Goal: Task Accomplishment & Management: Manage account settings

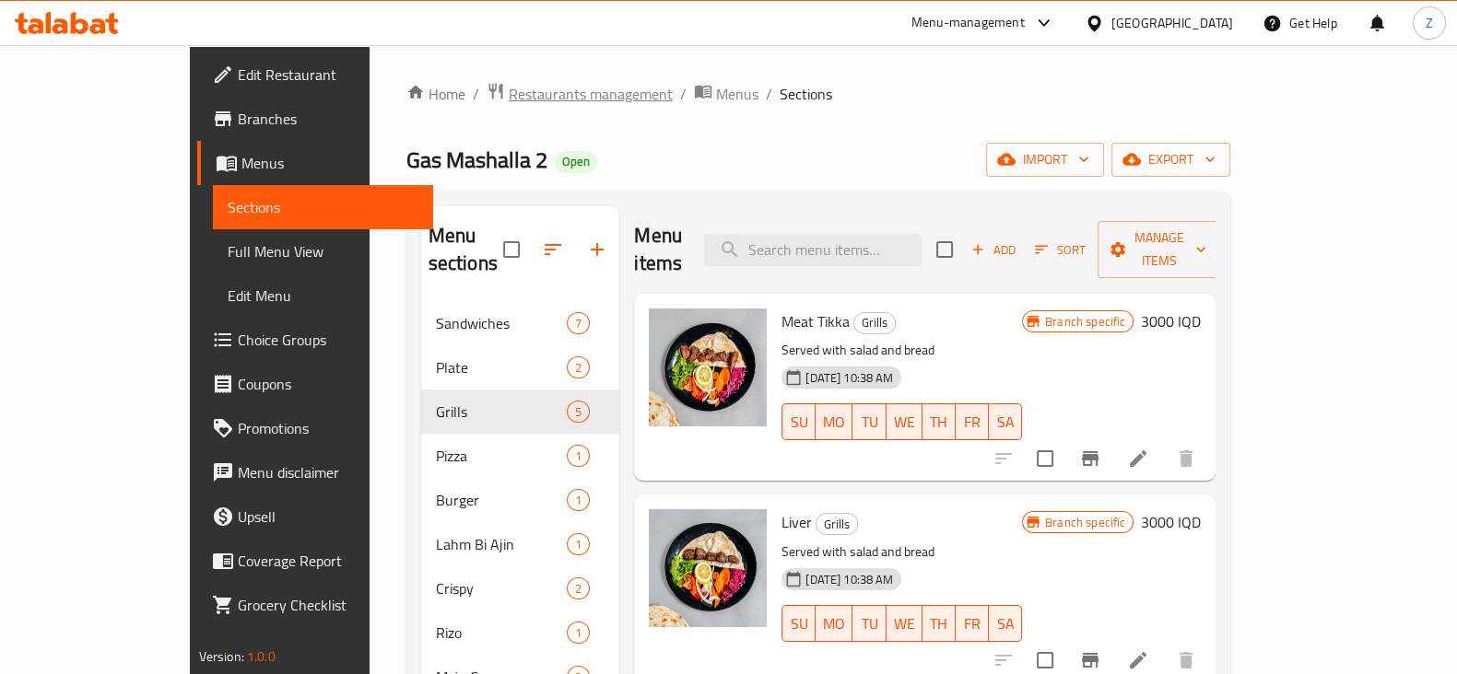
click at [509, 96] on span "Restaurants management" at bounding box center [591, 94] width 164 height 22
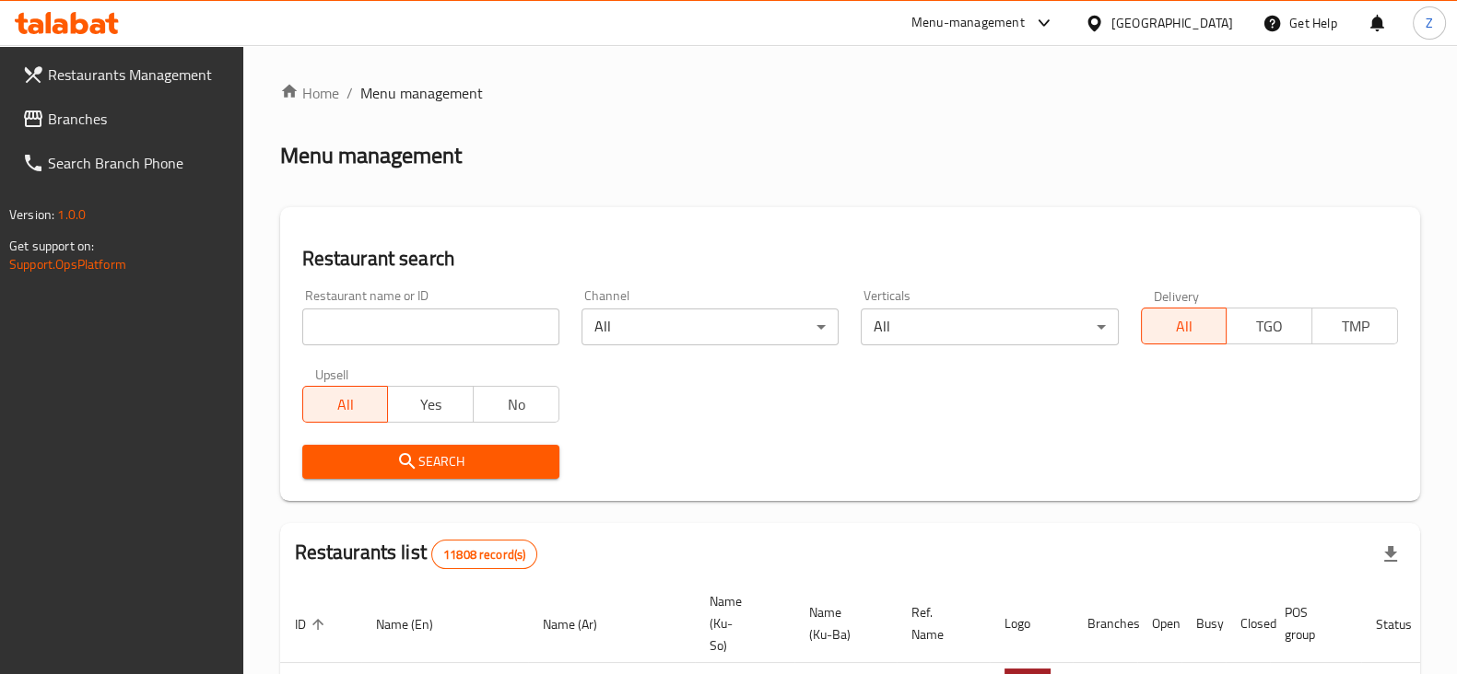
click at [458, 332] on input "search" at bounding box center [430, 327] width 257 height 37
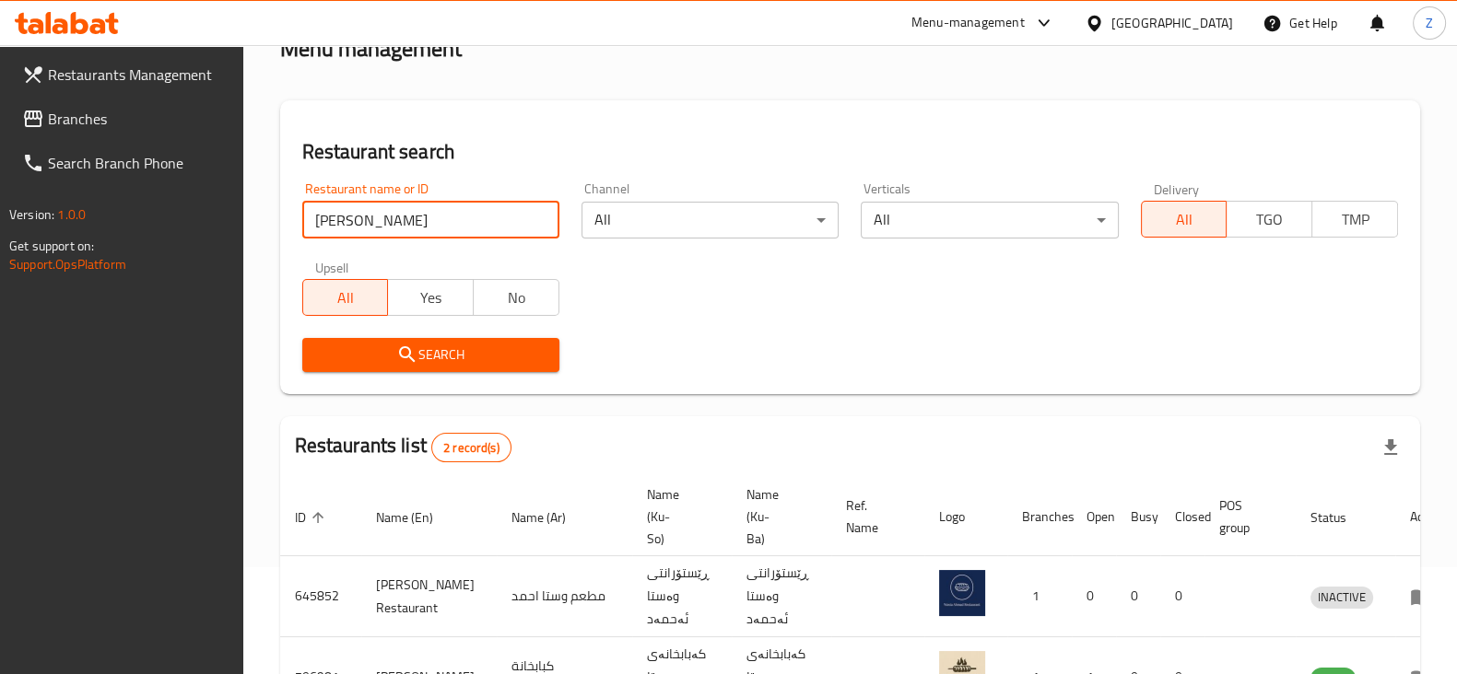
scroll to position [228, 0]
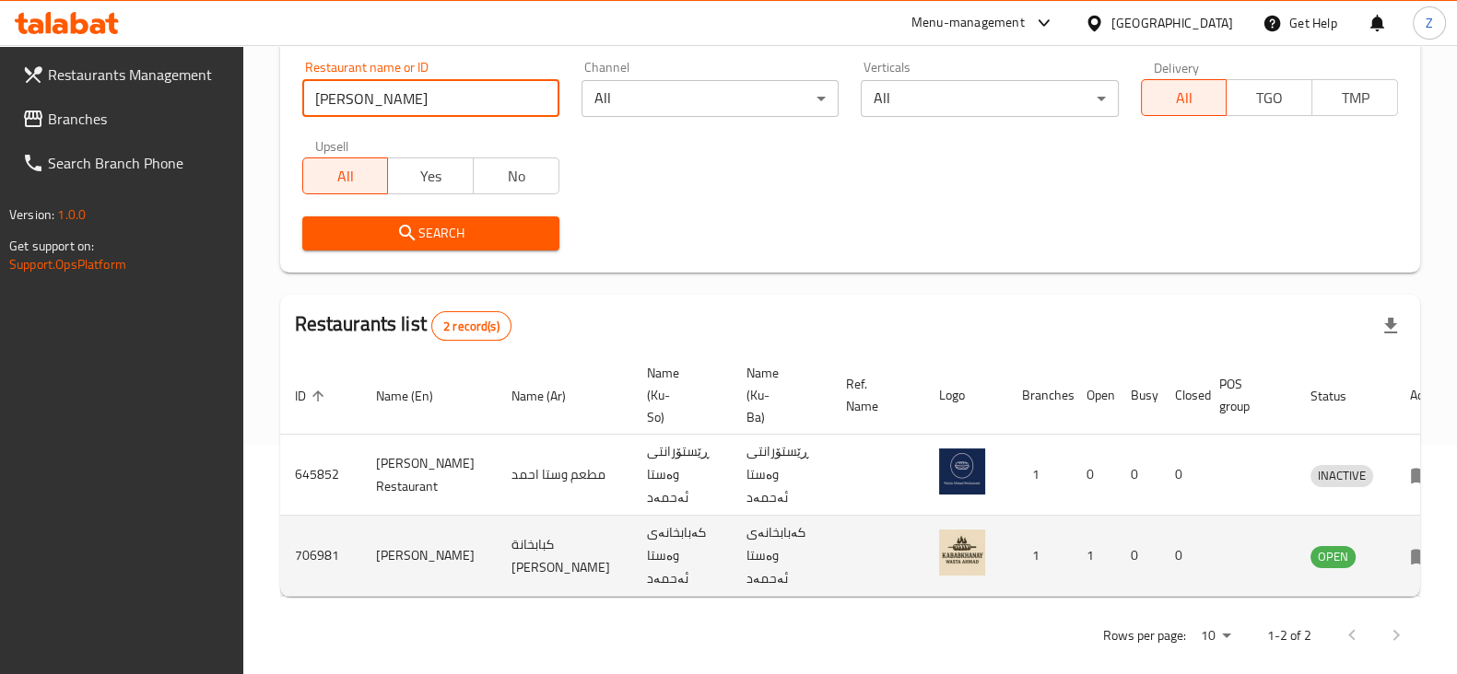
click at [322, 538] on td "706981" at bounding box center [320, 556] width 81 height 81
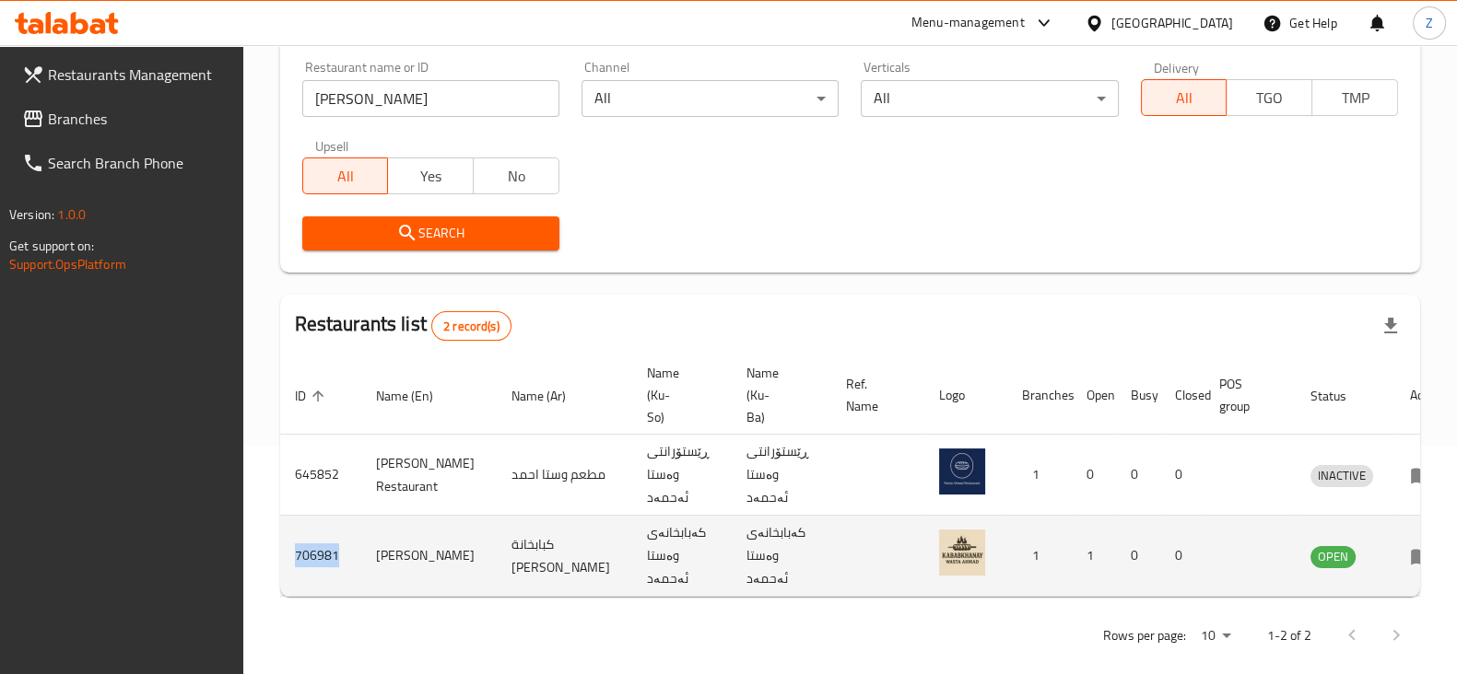
click at [322, 538] on td "706981" at bounding box center [320, 556] width 81 height 81
copy td "706981"
click at [427, 520] on td "Kababkhanay Wasta Ahmad" at bounding box center [428, 556] width 135 height 81
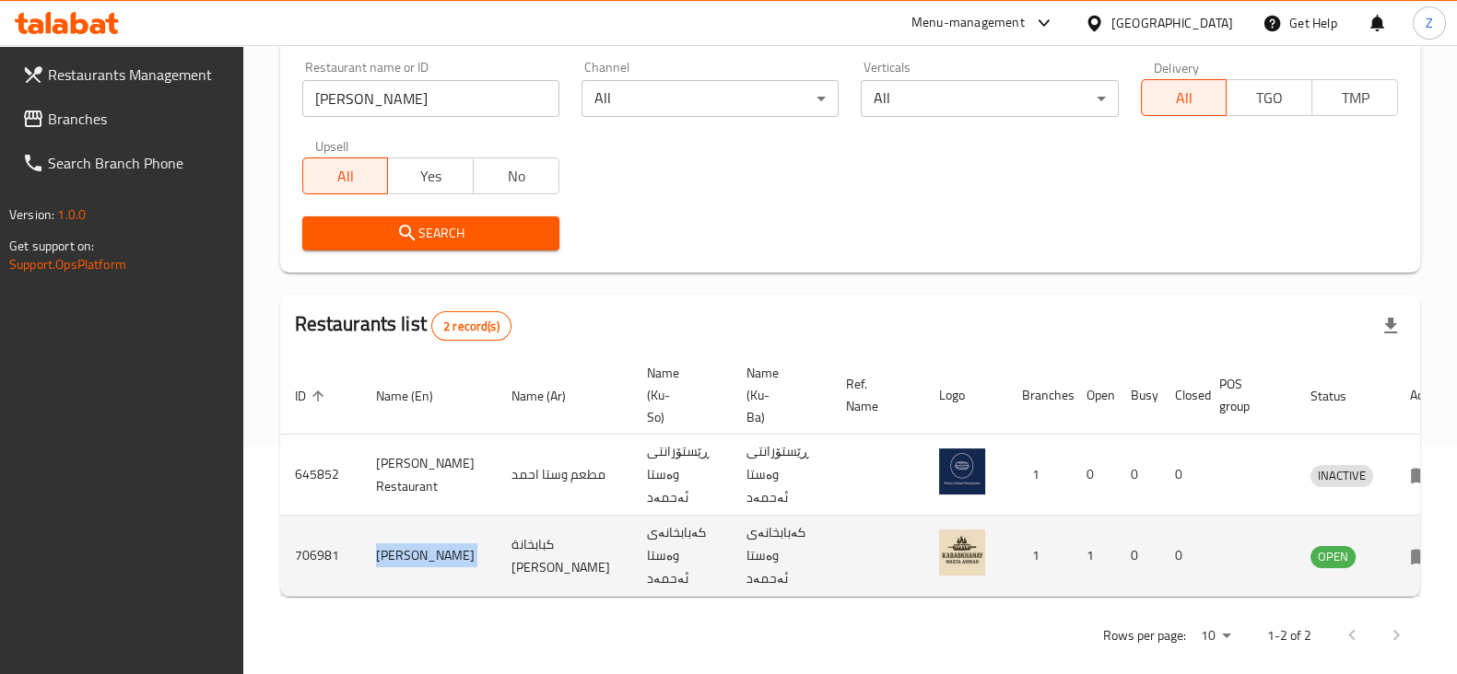
click at [427, 520] on td "Kababkhanay Wasta Ahmad" at bounding box center [428, 556] width 135 height 81
copy td "Kababkhanay Wasta Ahmad"
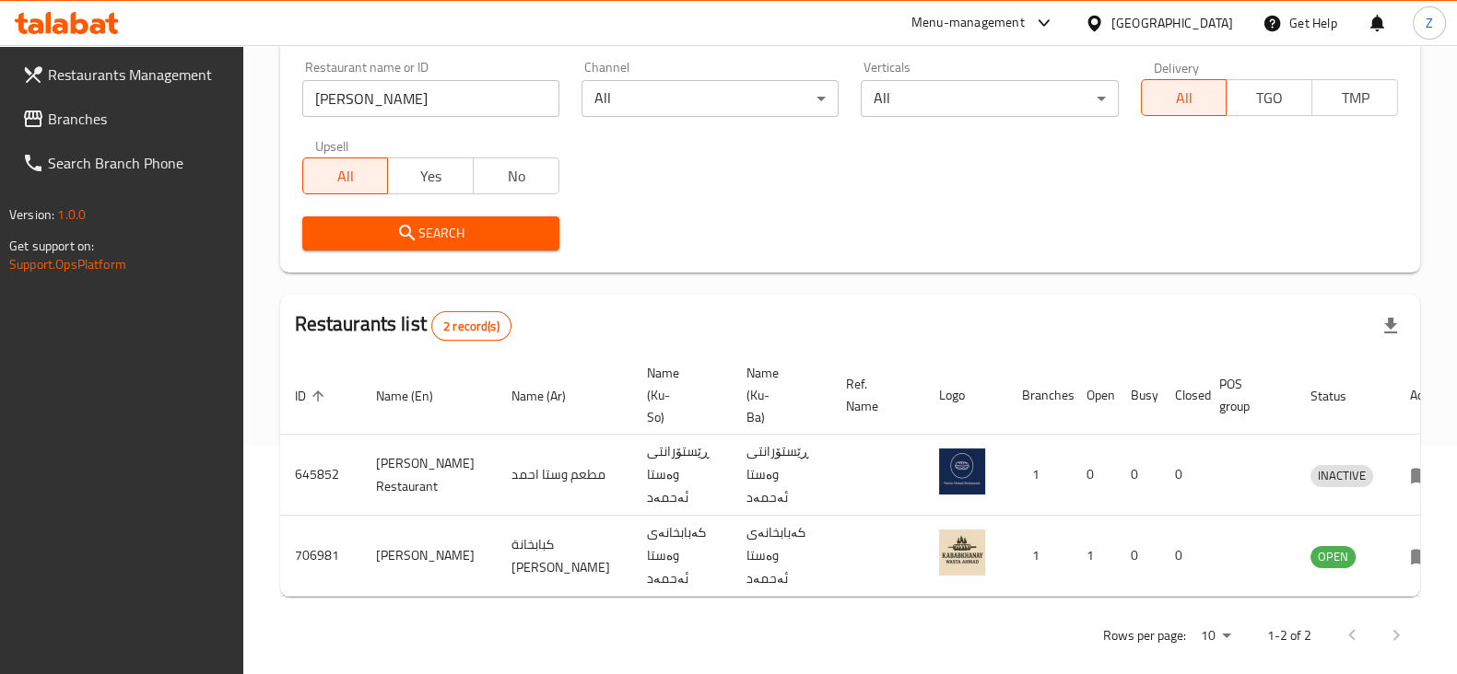
click at [395, 105] on input "Wasta Ahmad" at bounding box center [430, 98] width 257 height 37
type input "seven fries"
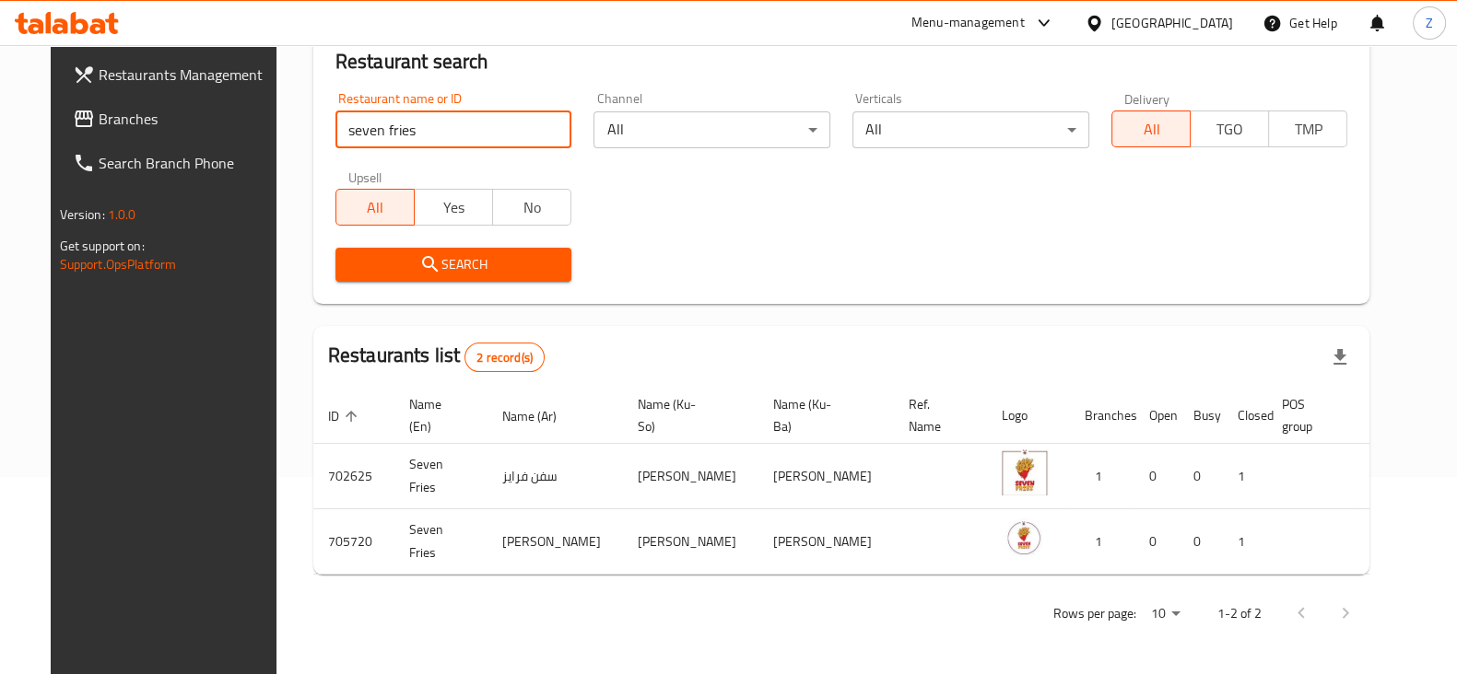
scroll to position [197, 0]
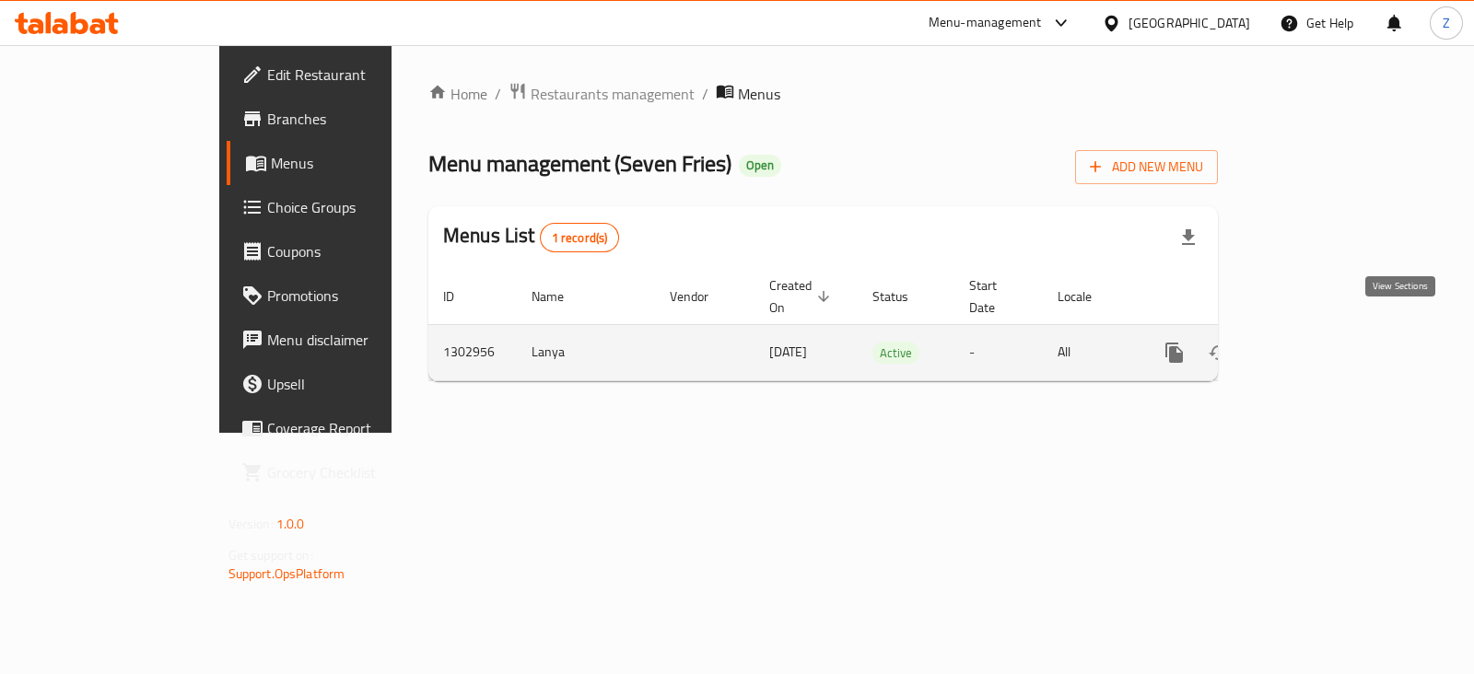
click at [1330, 344] on link "enhanced table" at bounding box center [1307, 353] width 44 height 44
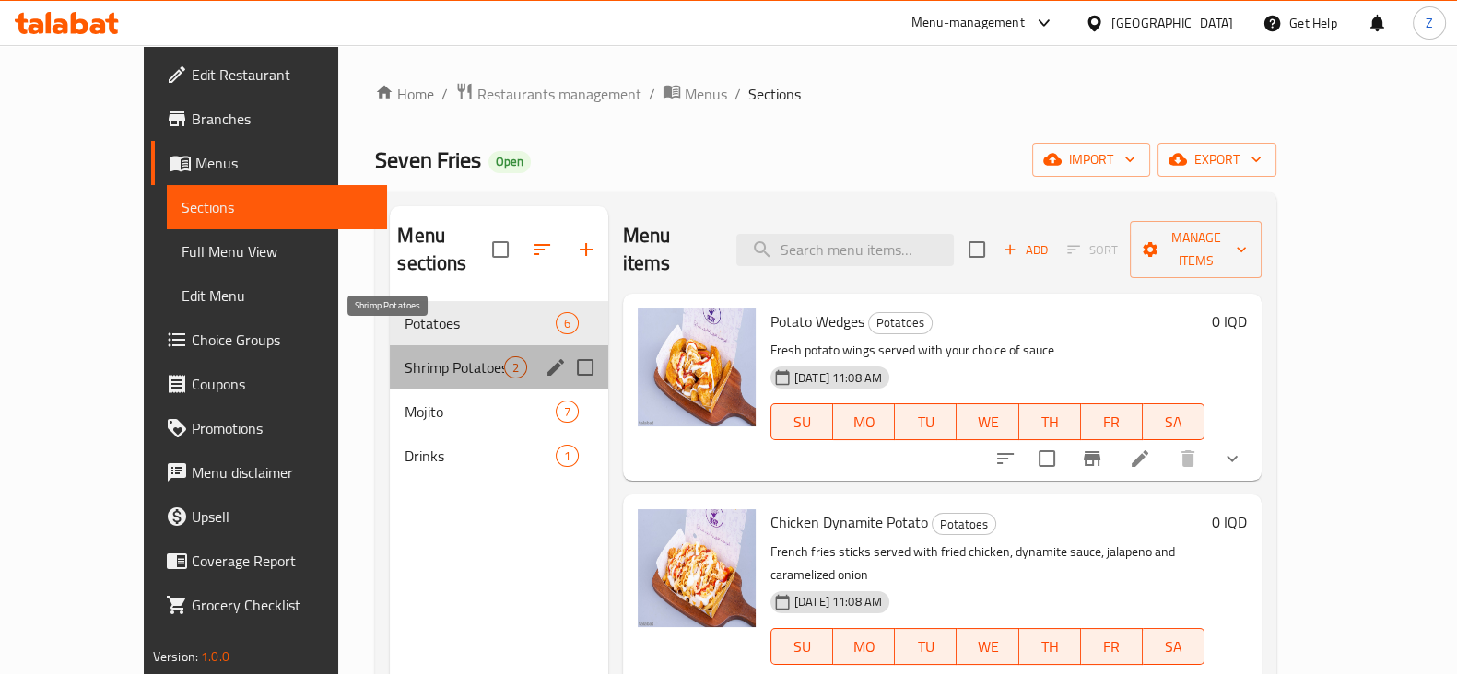
click at [404, 357] on span "Shrimp Potatoes" at bounding box center [453, 368] width 99 height 22
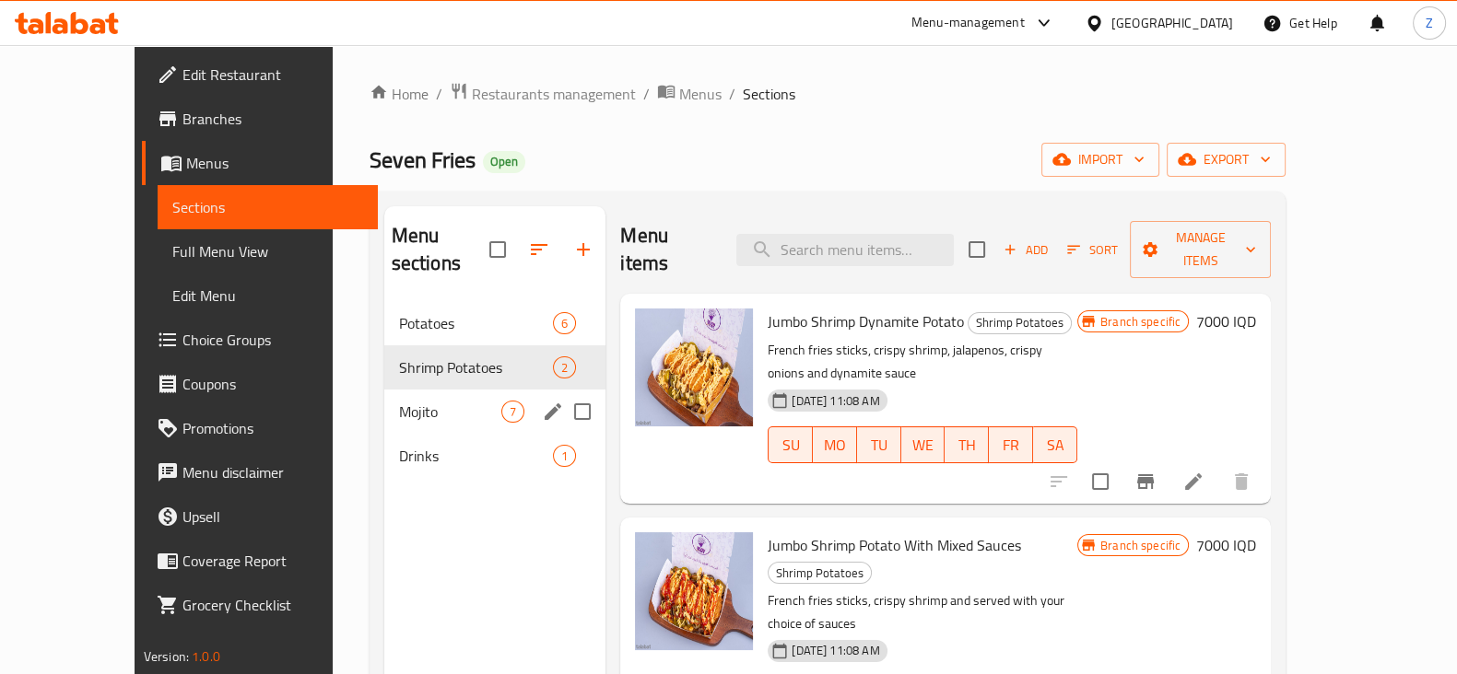
click at [399, 401] on span "Mojito" at bounding box center [450, 412] width 102 height 22
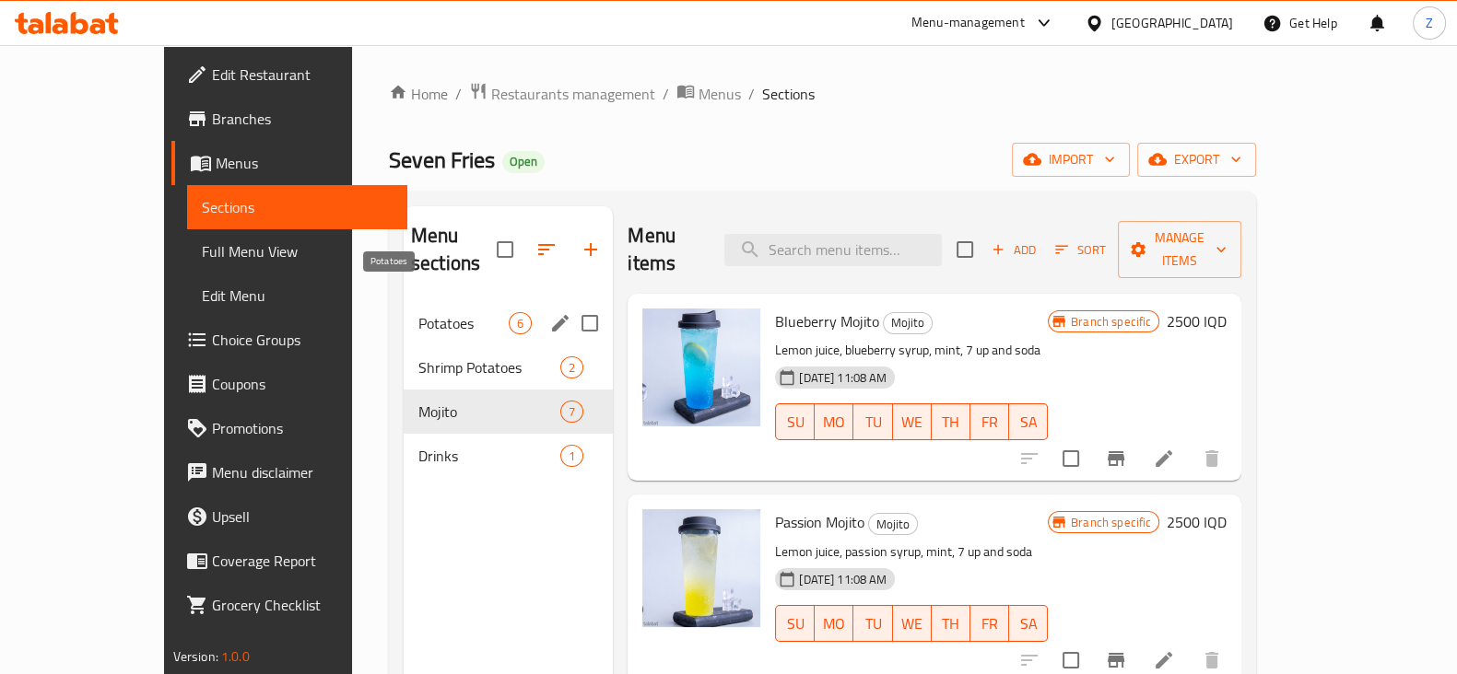
click at [418, 312] on span "Potatoes" at bounding box center [463, 323] width 90 height 22
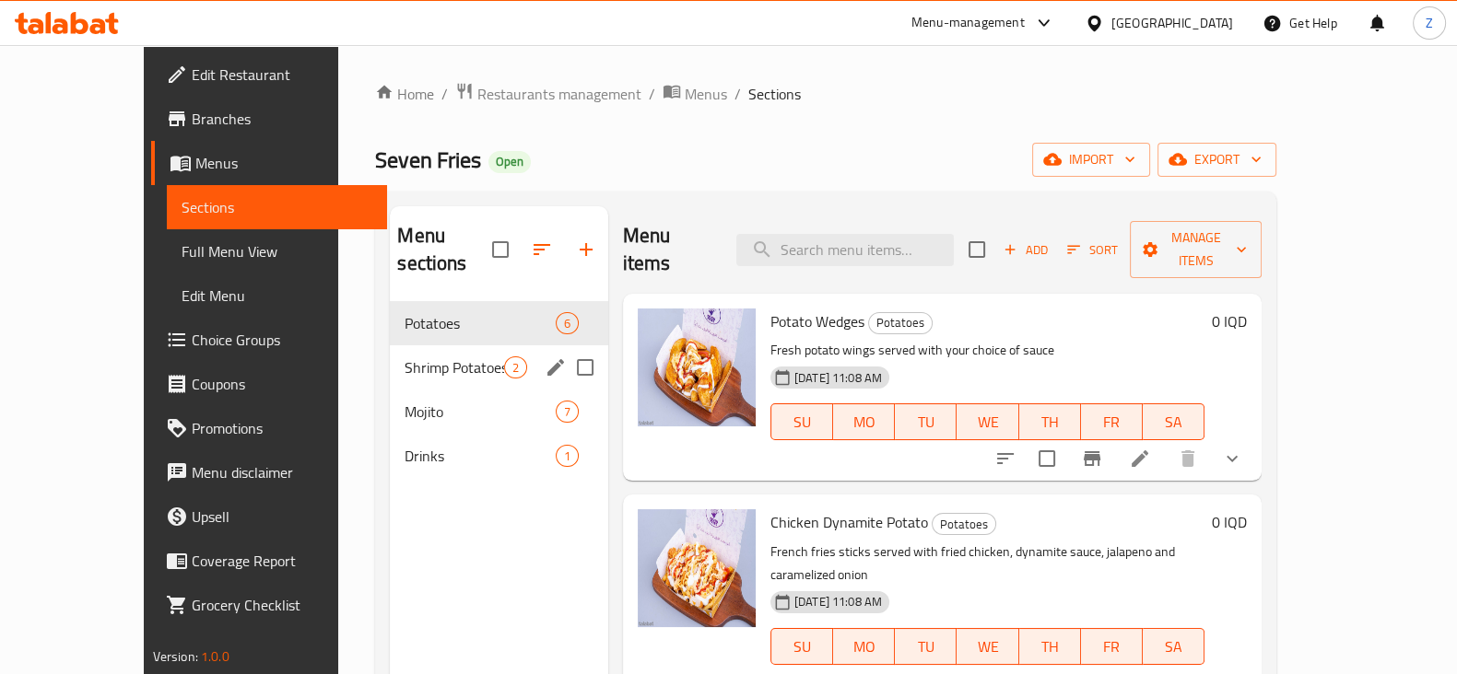
click at [390, 346] on div "Shrimp Potatoes 2" at bounding box center [498, 368] width 217 height 44
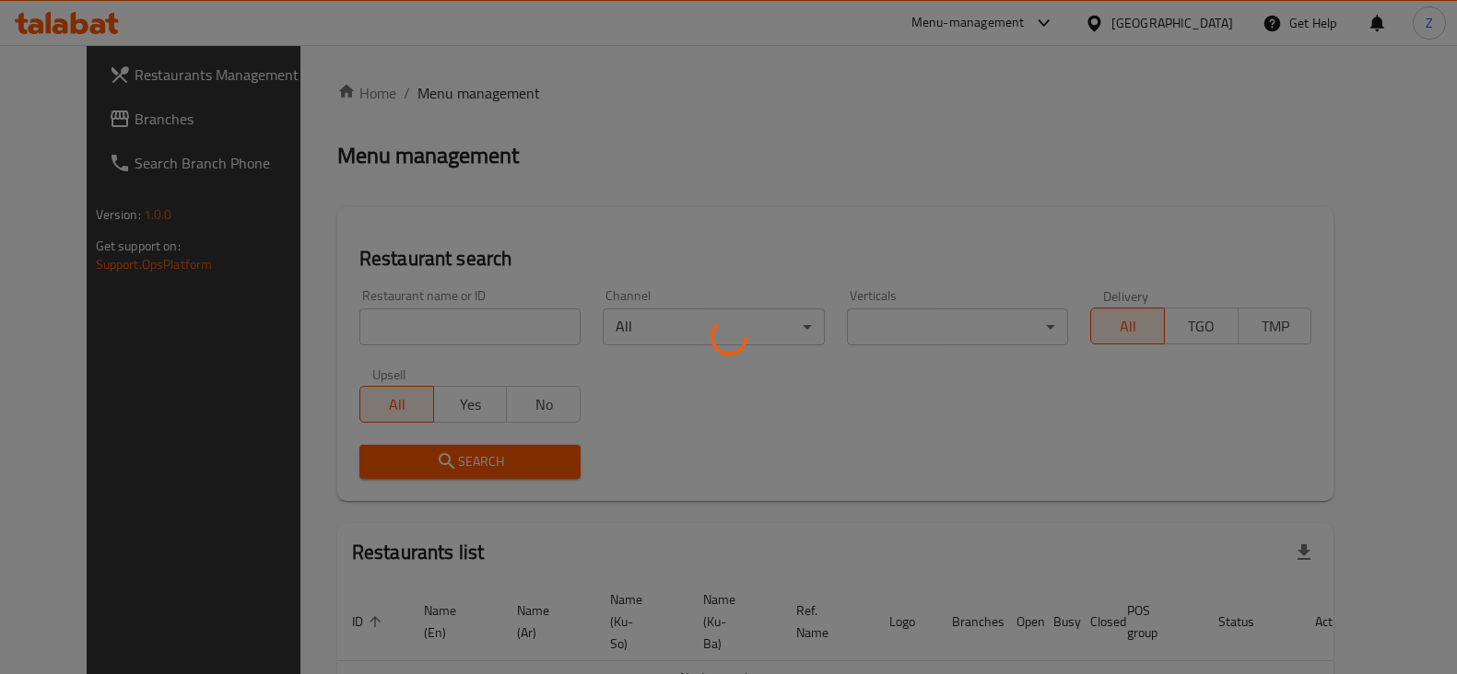
scroll to position [99, 0]
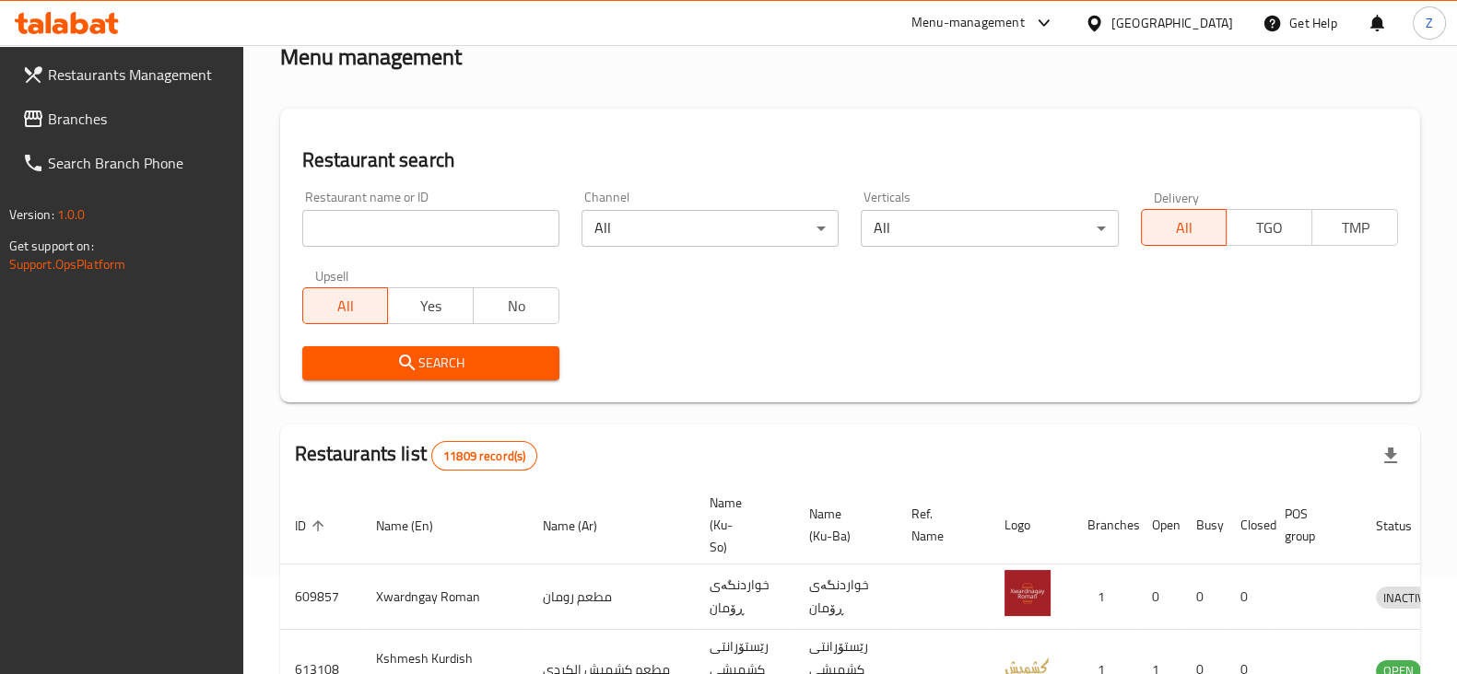
click at [392, 235] on input "search" at bounding box center [430, 228] width 257 height 37
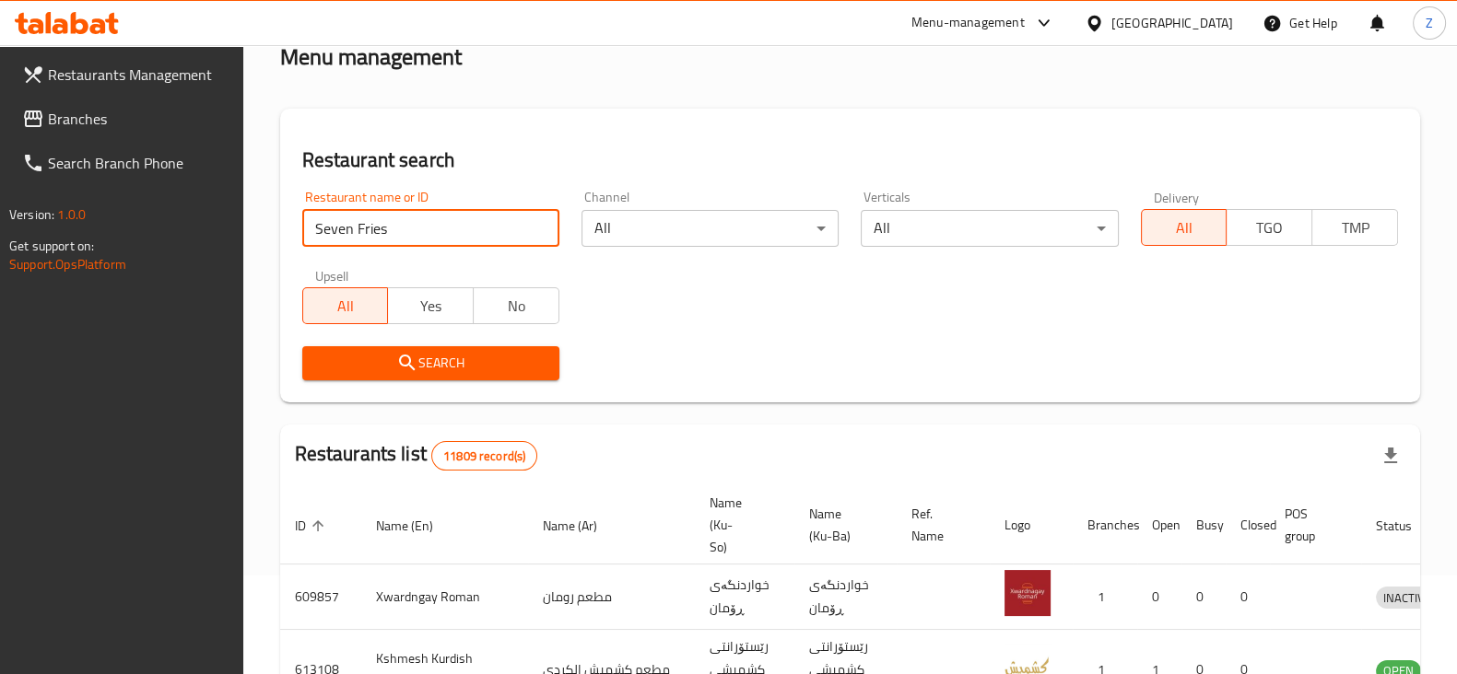
type input "Seven Fries"
click button "Search" at bounding box center [430, 363] width 257 height 34
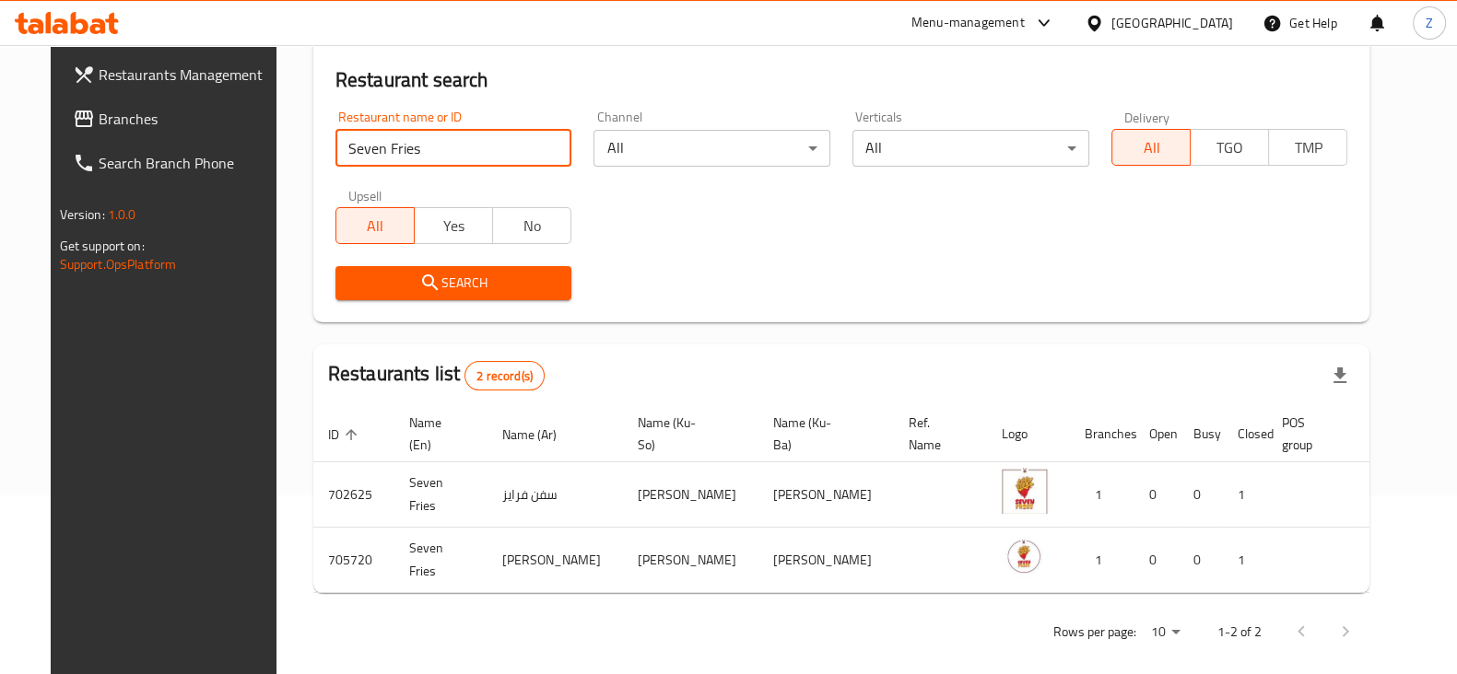
scroll to position [197, 0]
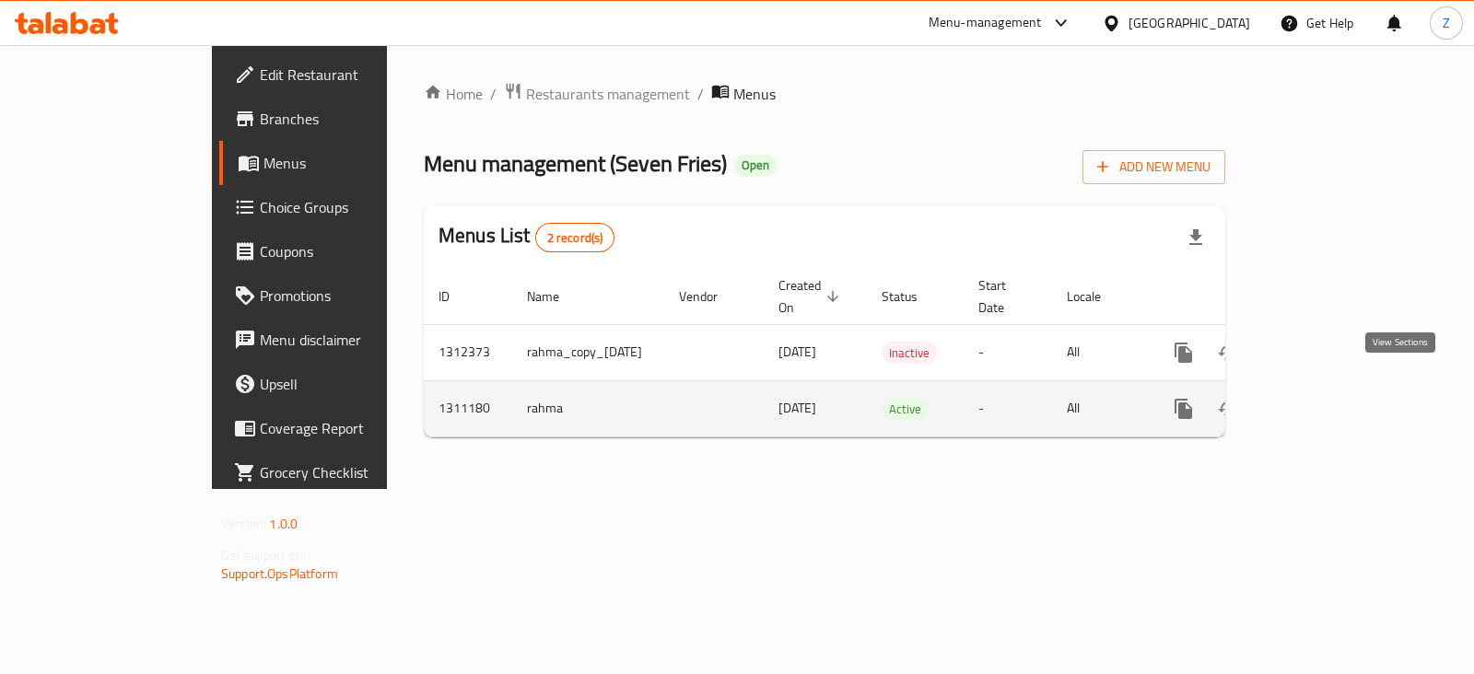
click at [1339, 393] on link "enhanced table" at bounding box center [1316, 409] width 44 height 44
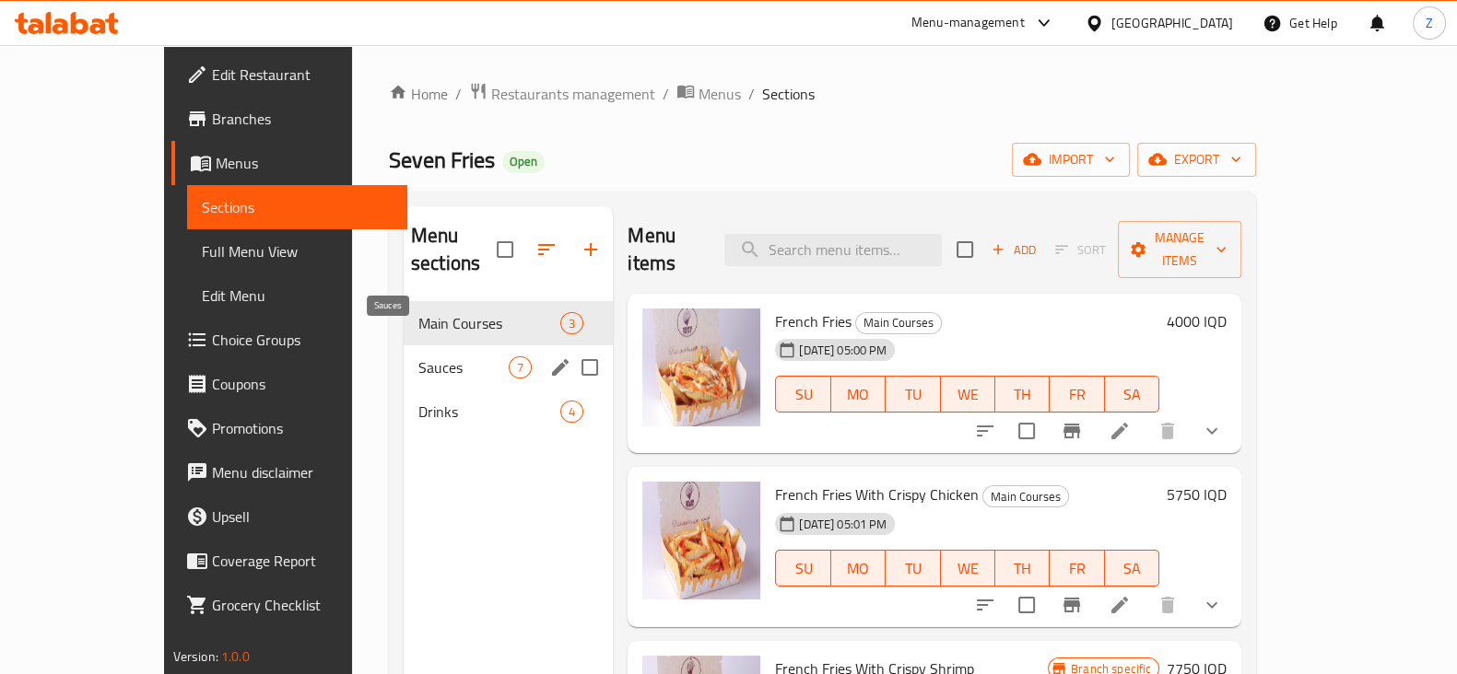
click at [404, 346] on div "Sauces 7" at bounding box center [508, 368] width 209 height 44
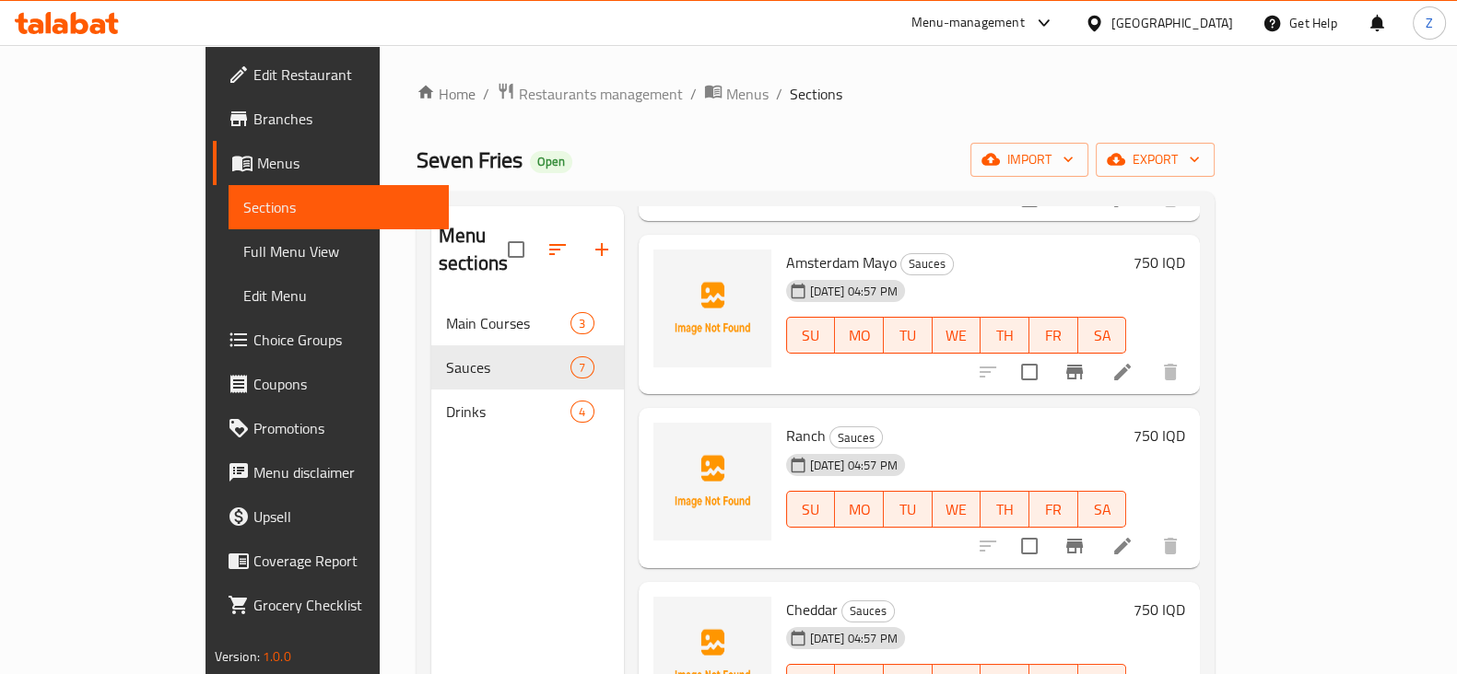
scroll to position [588, 0]
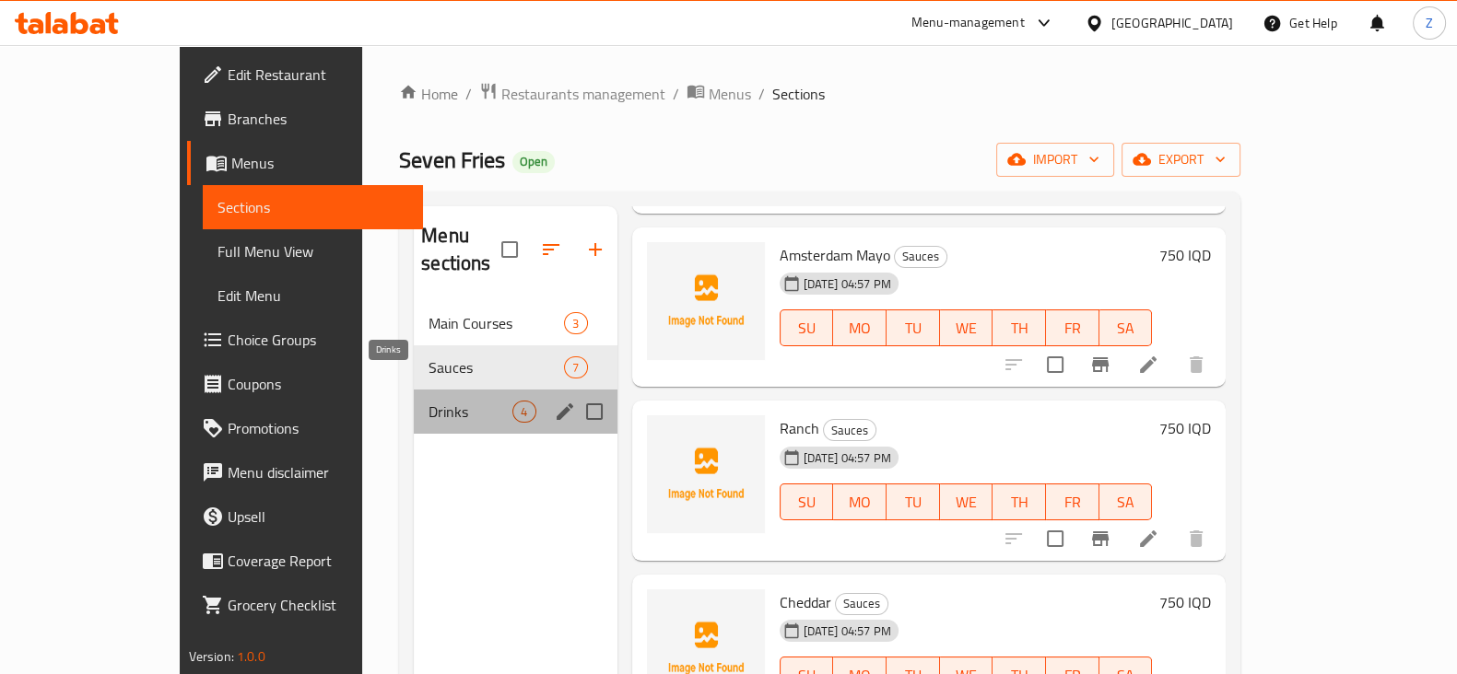
click at [428, 401] on span "Drinks" at bounding box center [470, 412] width 84 height 22
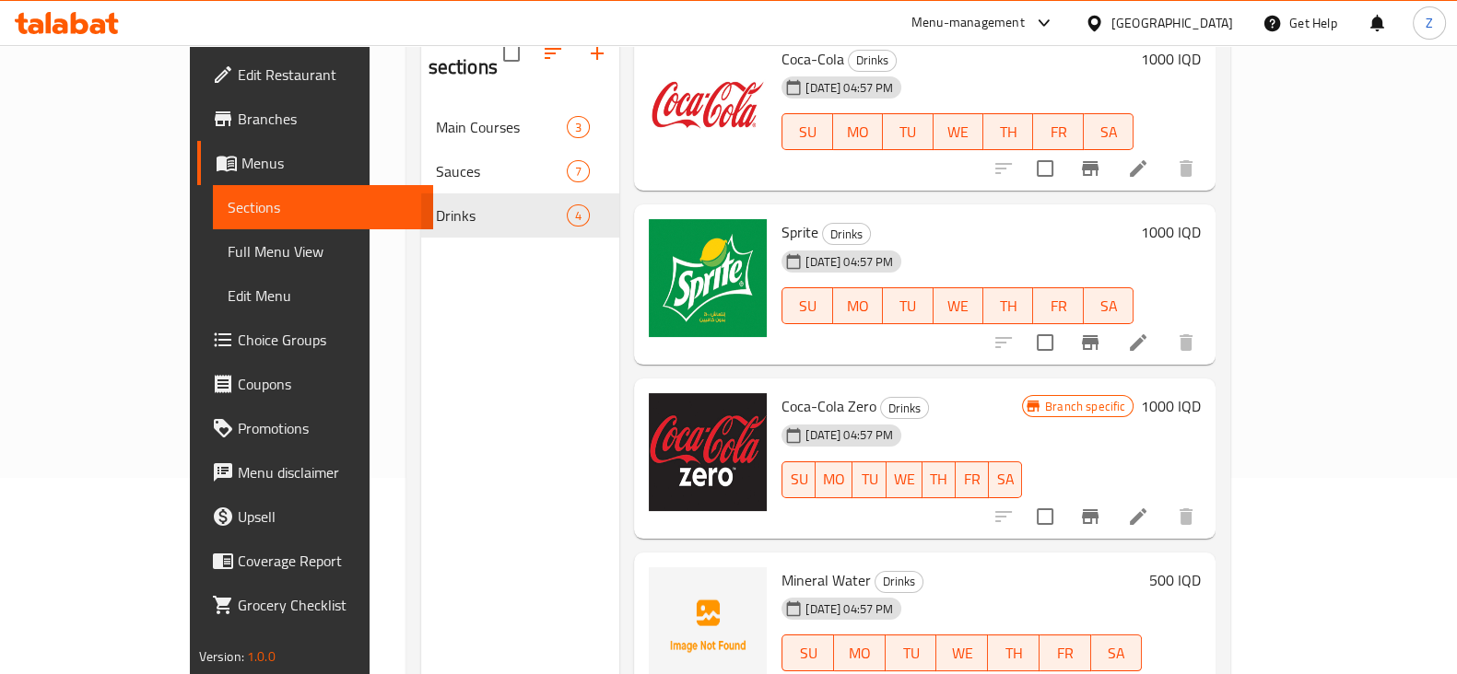
scroll to position [258, 0]
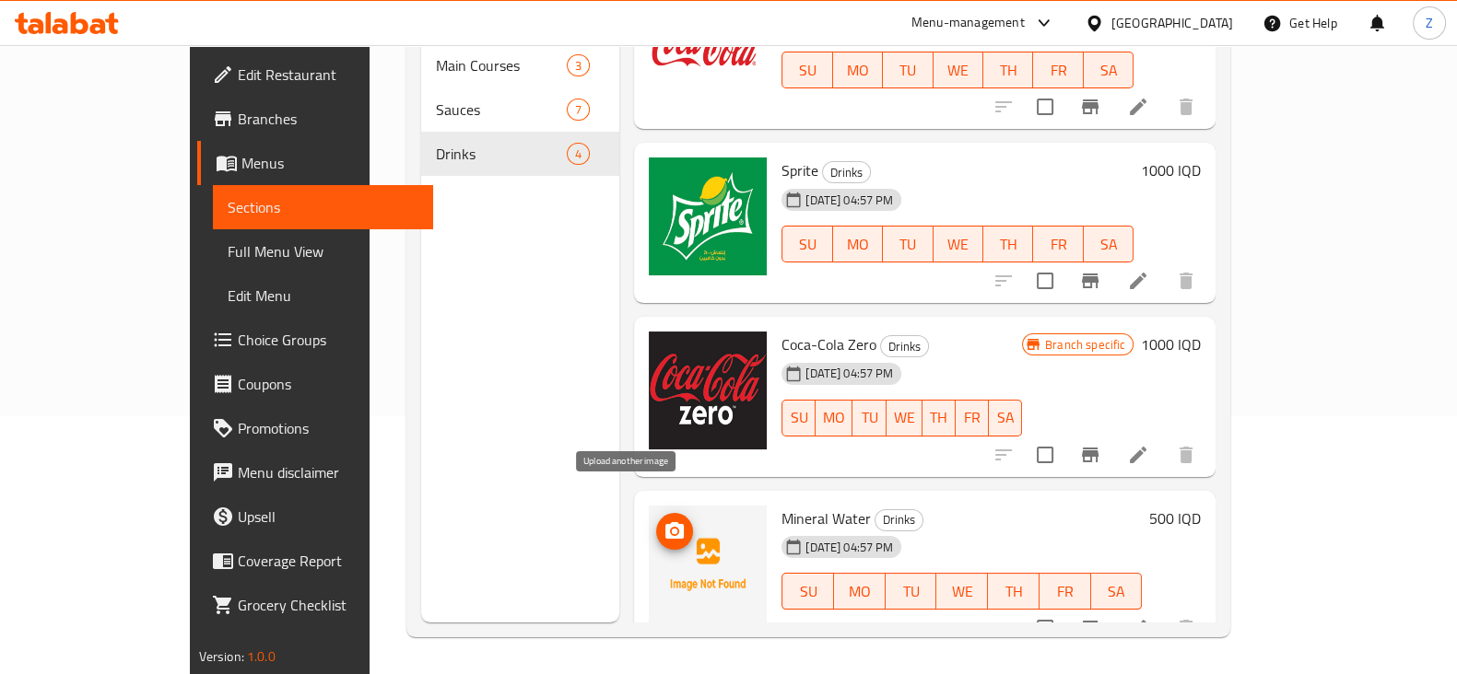
click at [663, 521] on icon "upload picture" at bounding box center [674, 532] width 22 height 22
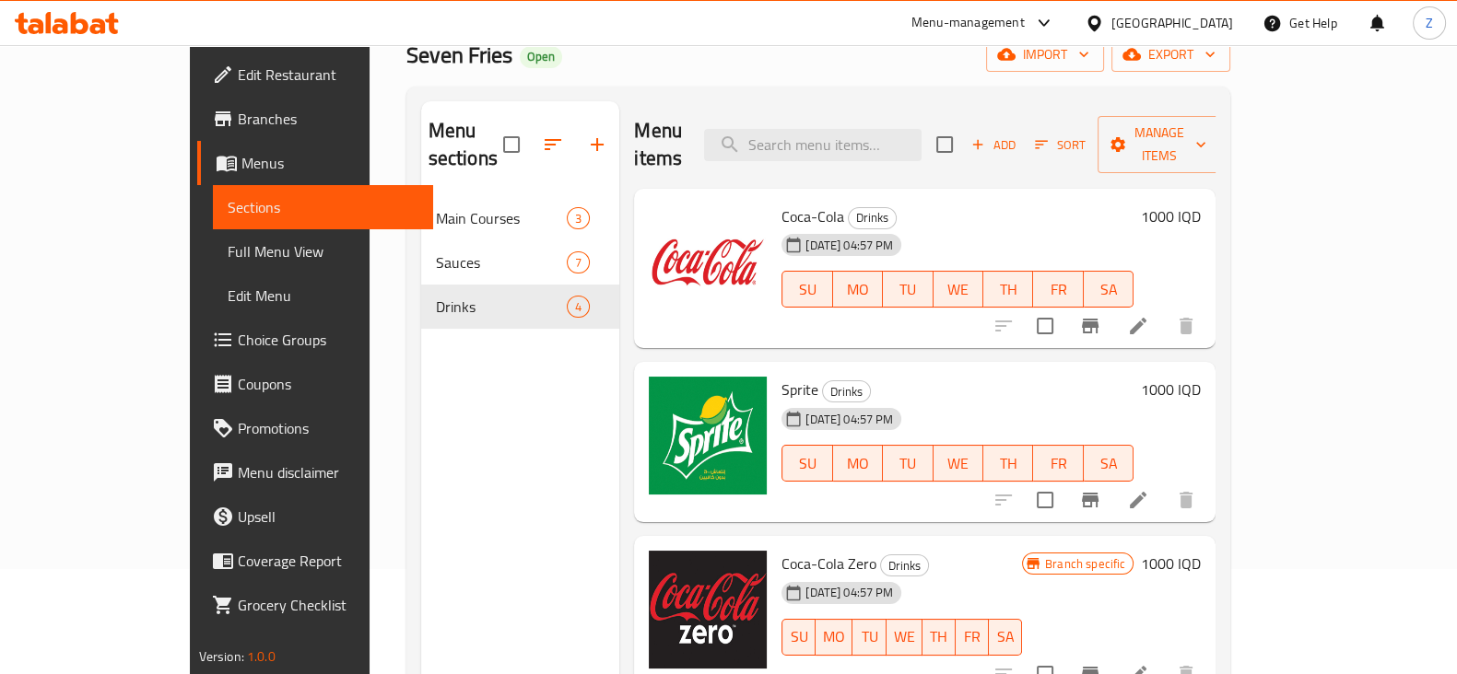
scroll to position [102, 0]
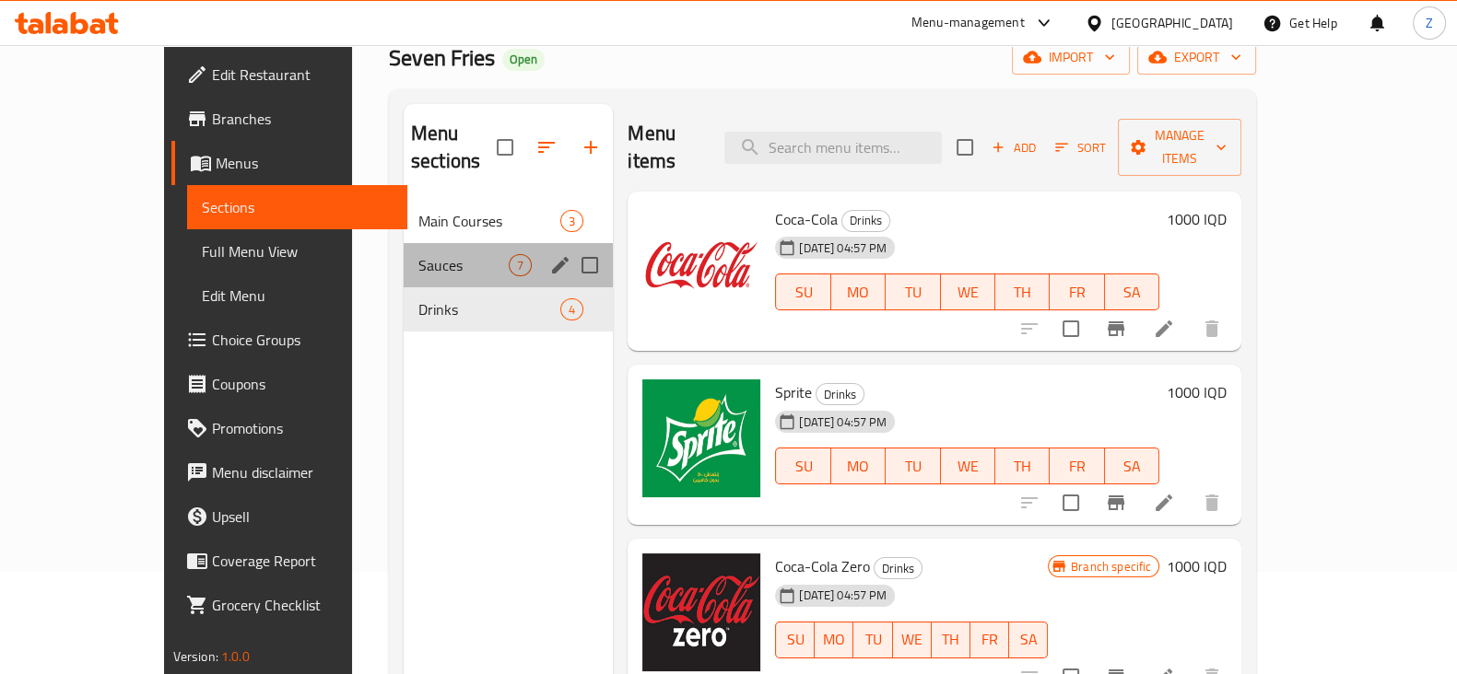
click at [404, 243] on div "Sauces 7" at bounding box center [508, 265] width 209 height 44
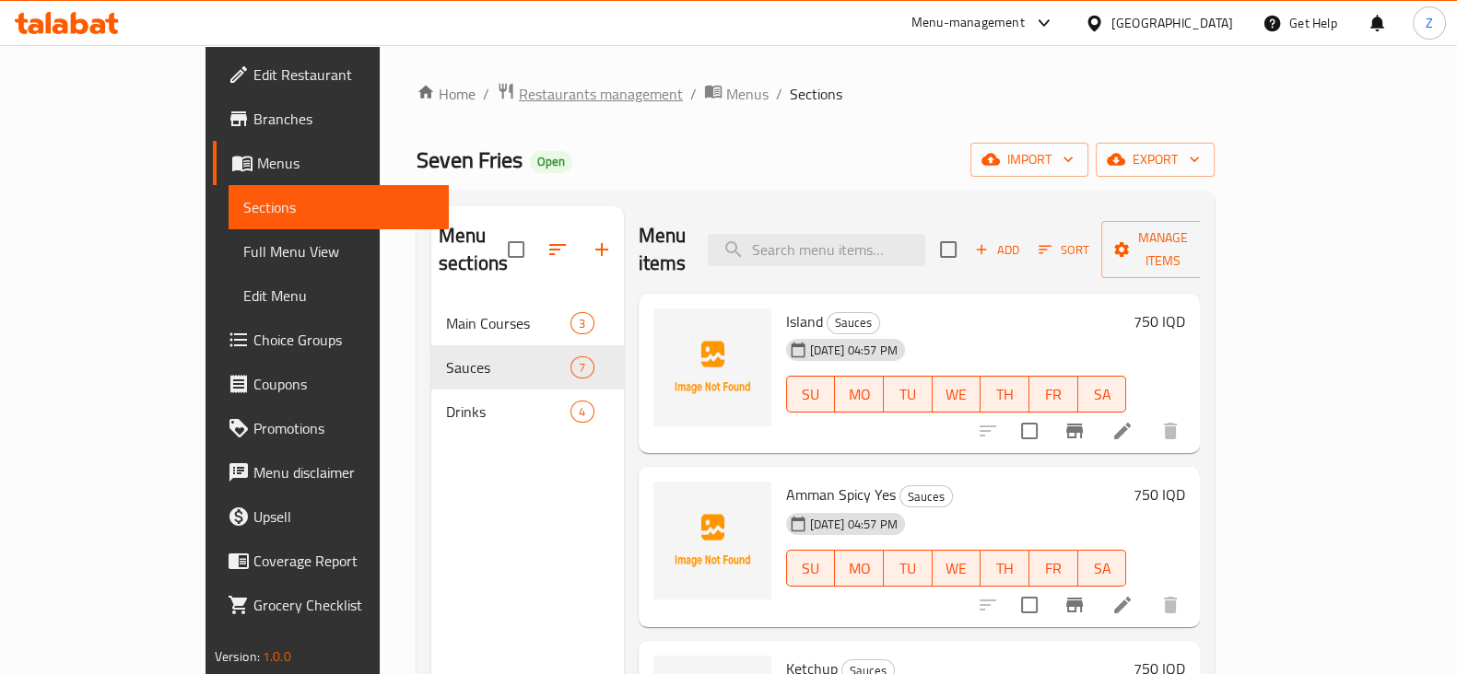
click at [519, 89] on span "Restaurants management" at bounding box center [601, 94] width 164 height 22
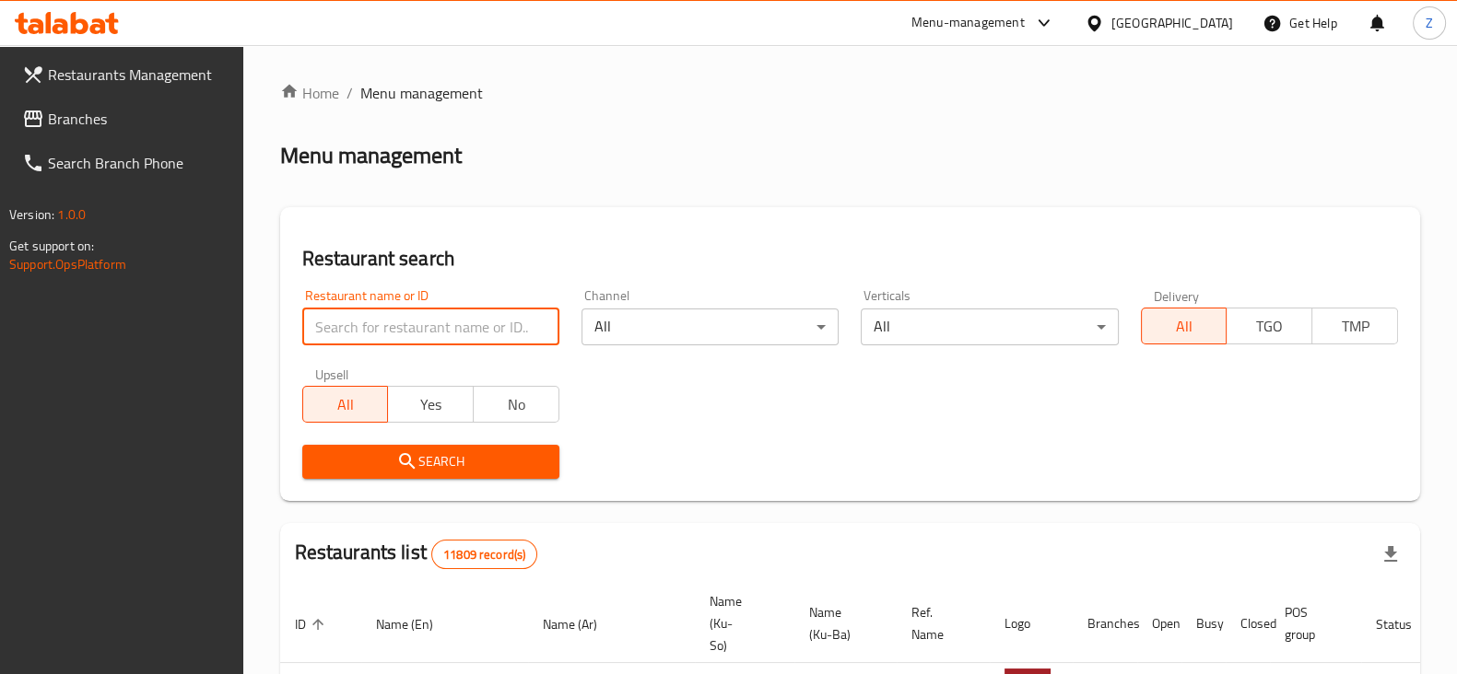
click at [450, 340] on input "search" at bounding box center [430, 327] width 257 height 37
type input "Dargai"
click button "Search" at bounding box center [430, 462] width 257 height 34
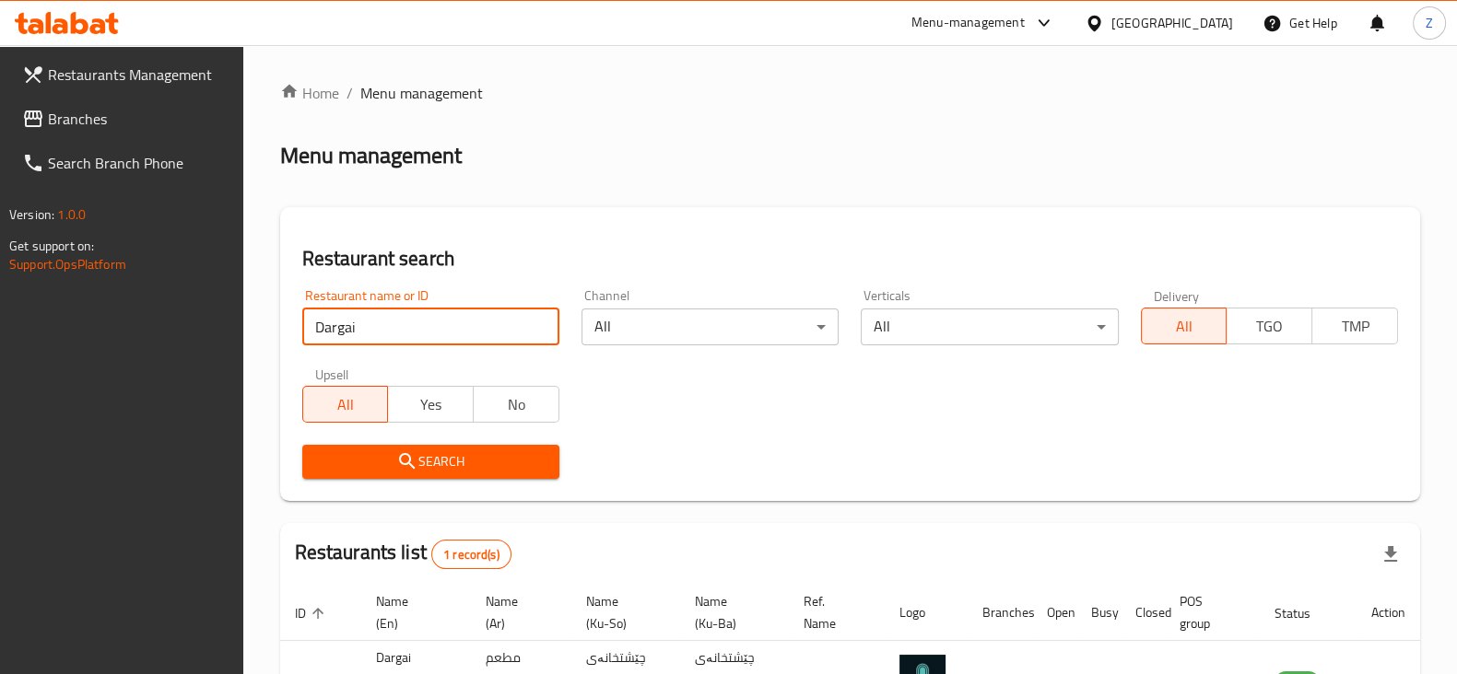
scroll to position [147, 0]
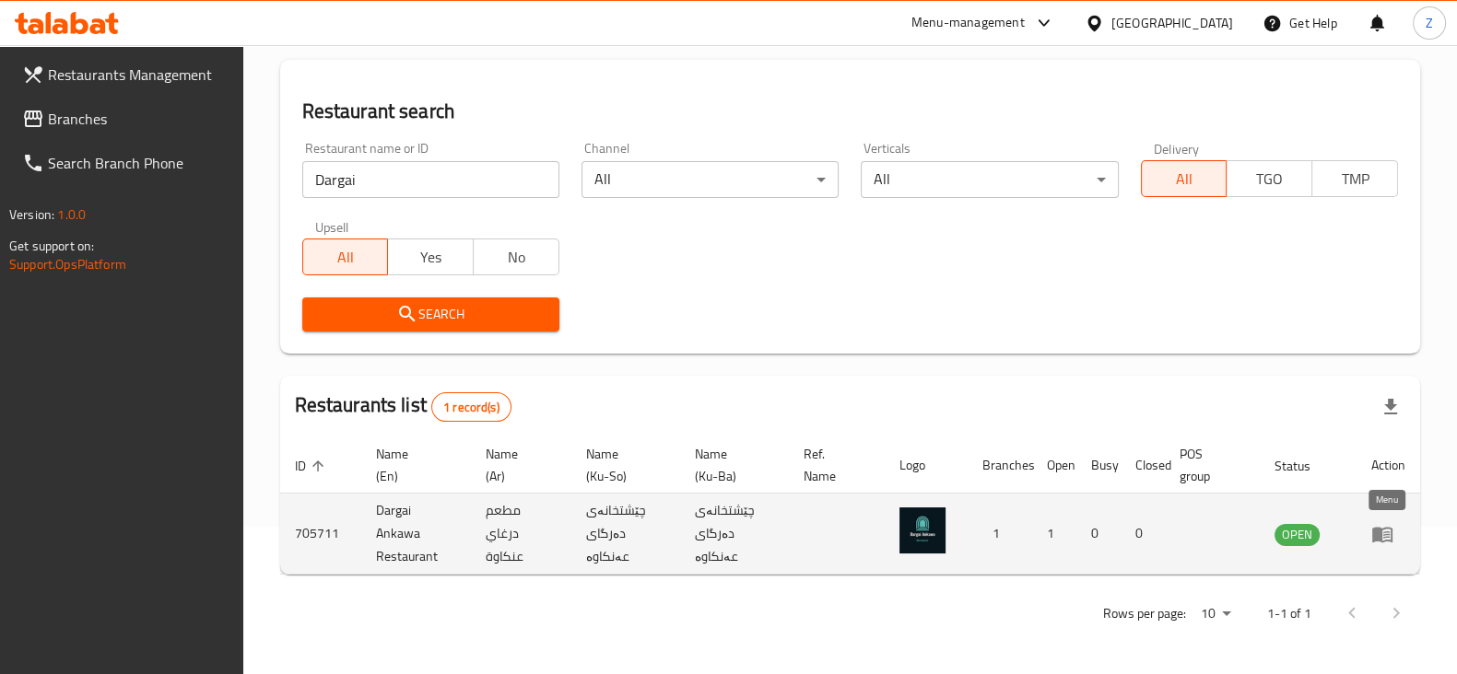
click at [1387, 523] on icon "enhanced table" at bounding box center [1382, 534] width 22 height 22
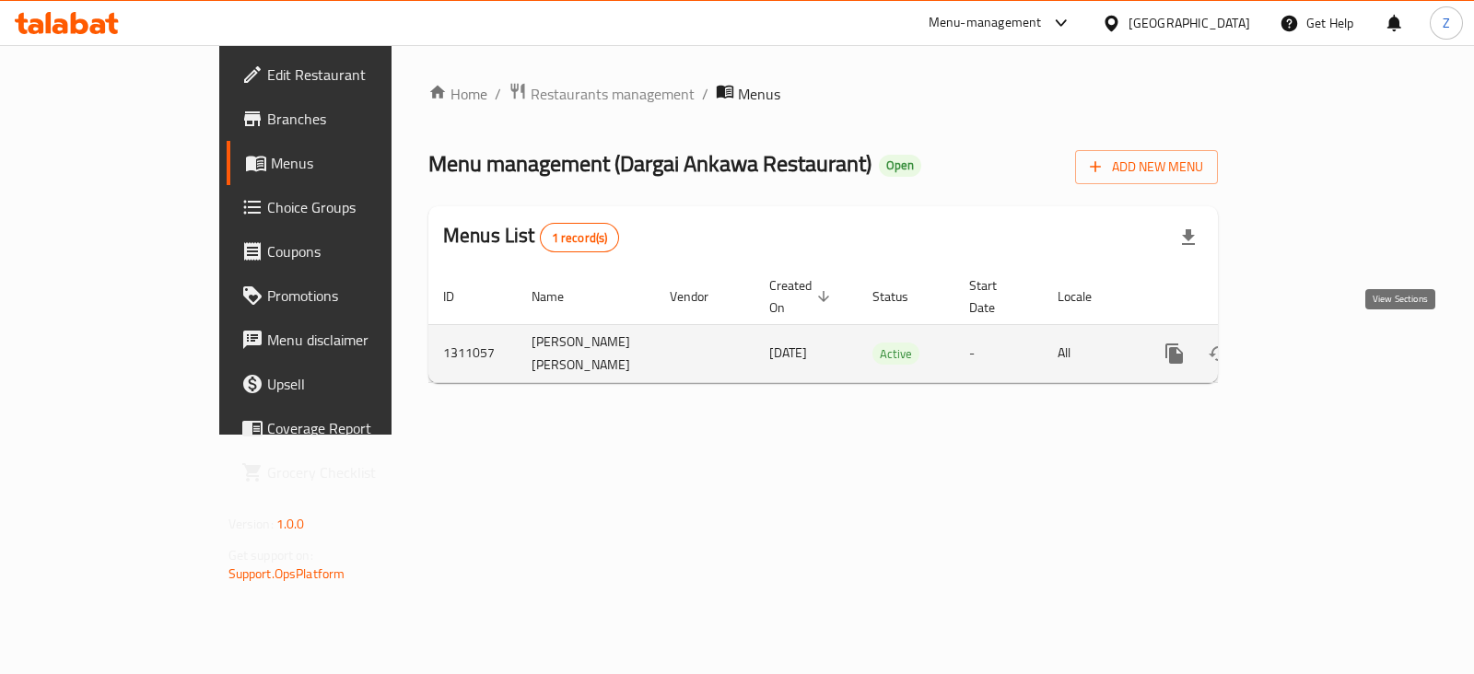
click at [1318, 343] on icon "enhanced table" at bounding box center [1307, 354] width 22 height 22
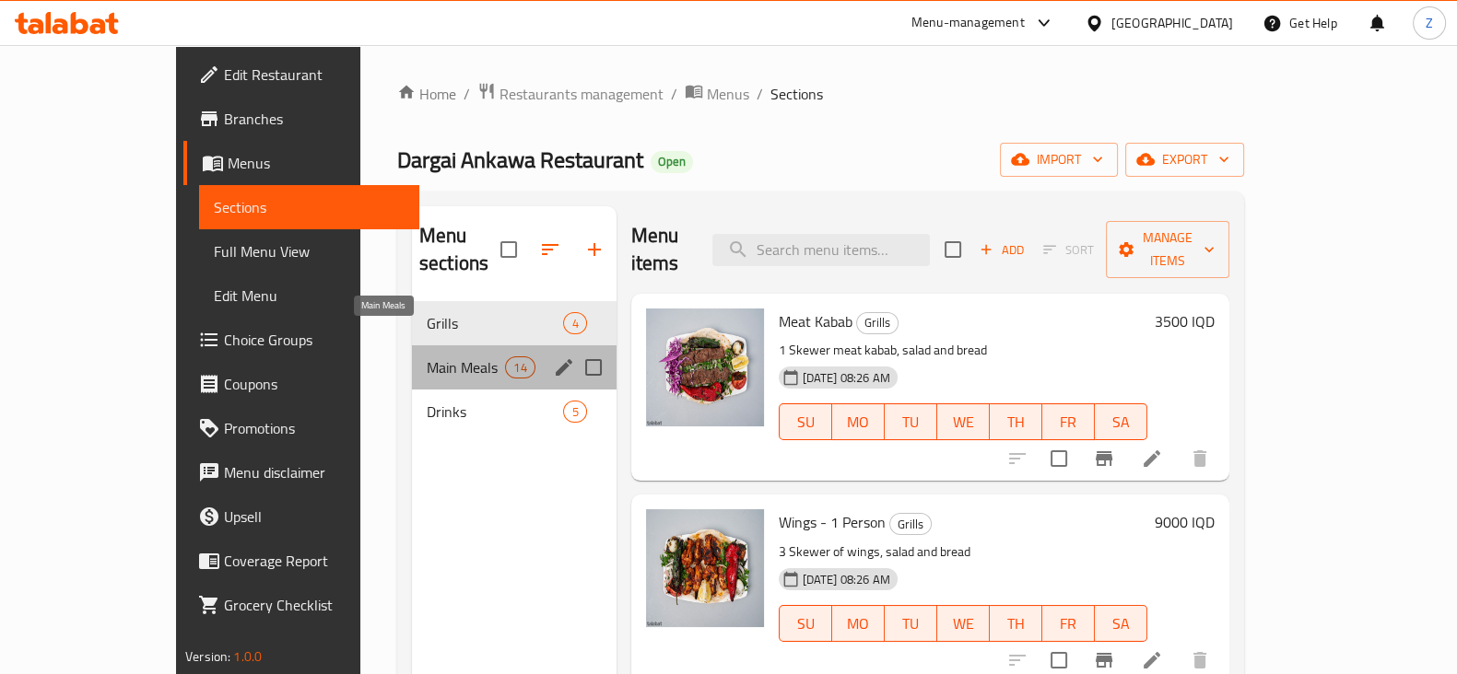
click at [427, 357] on span "Main Meals" at bounding box center [466, 368] width 78 height 22
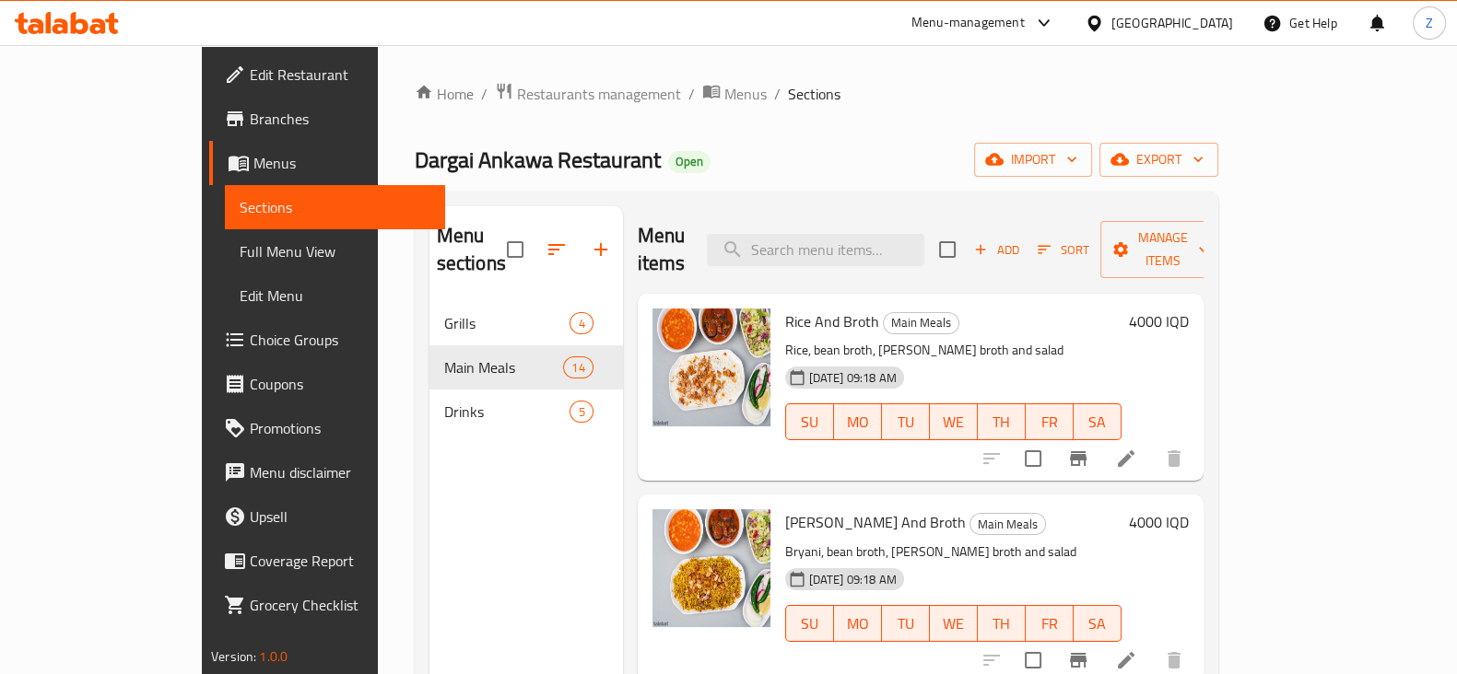
click at [209, 134] on link "Branches" at bounding box center [327, 119] width 236 height 44
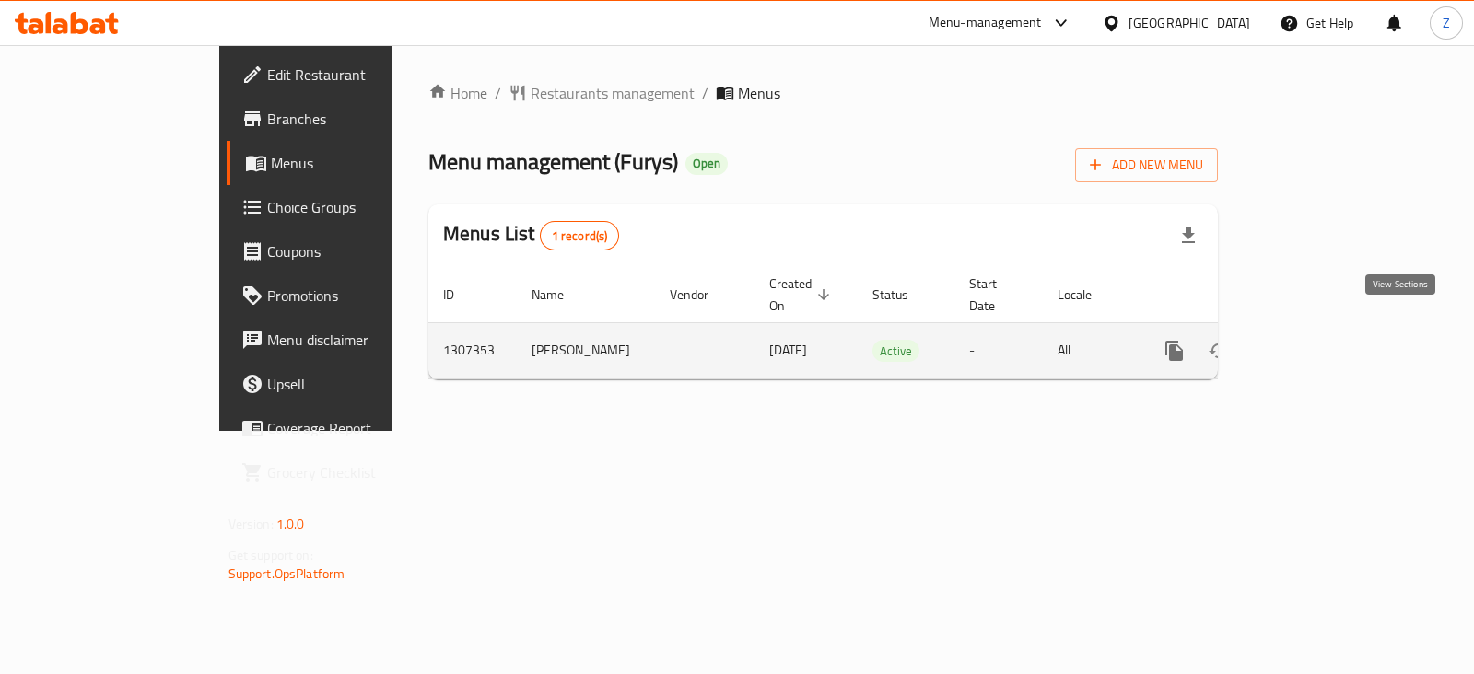
click at [1330, 334] on link "enhanced table" at bounding box center [1307, 351] width 44 height 44
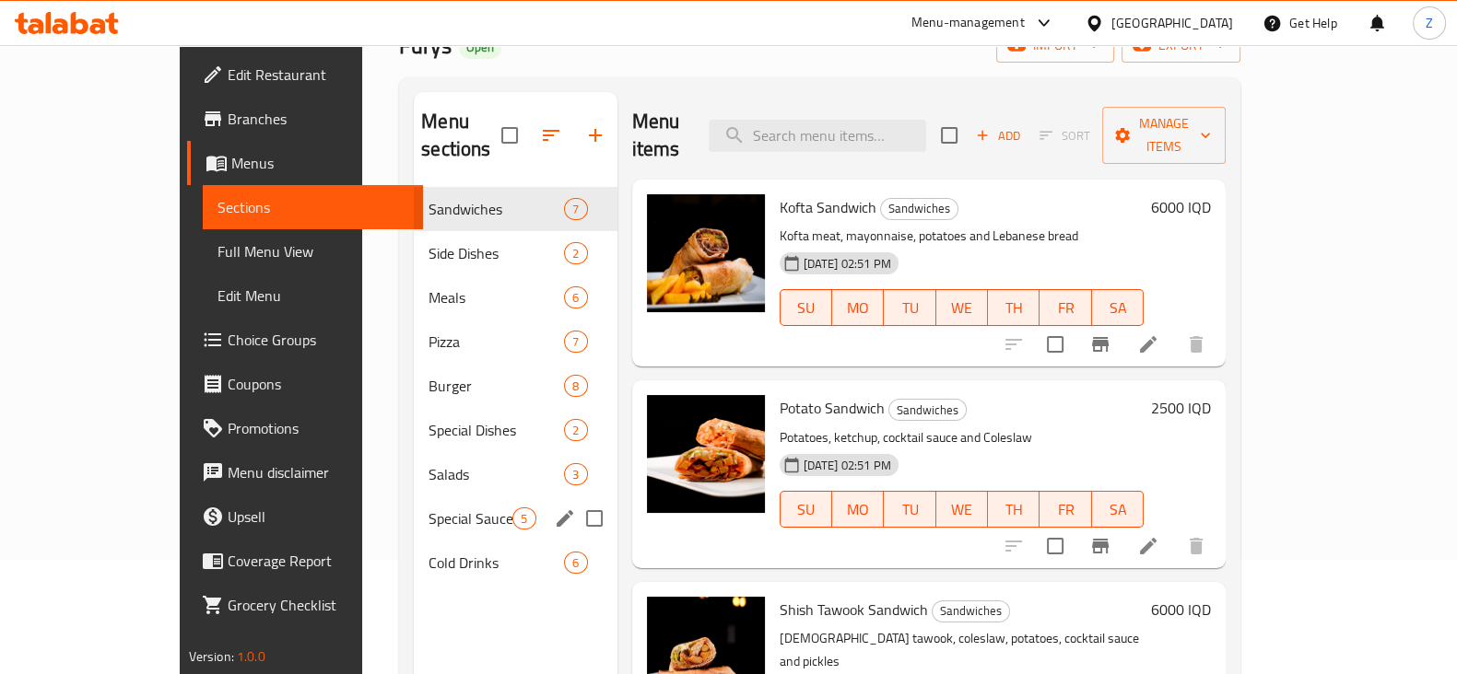
scroll to position [229, 0]
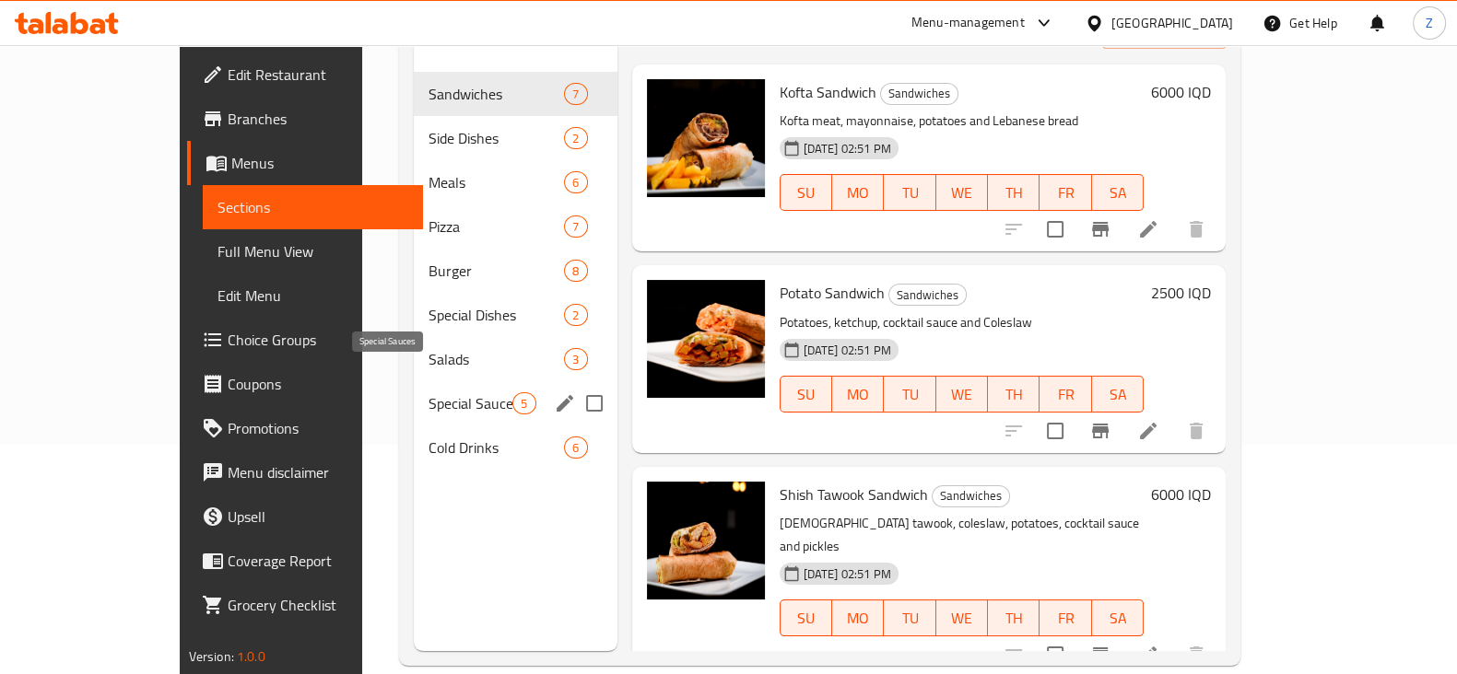
click at [428, 392] on span "Special Sauces" at bounding box center [470, 403] width 84 height 22
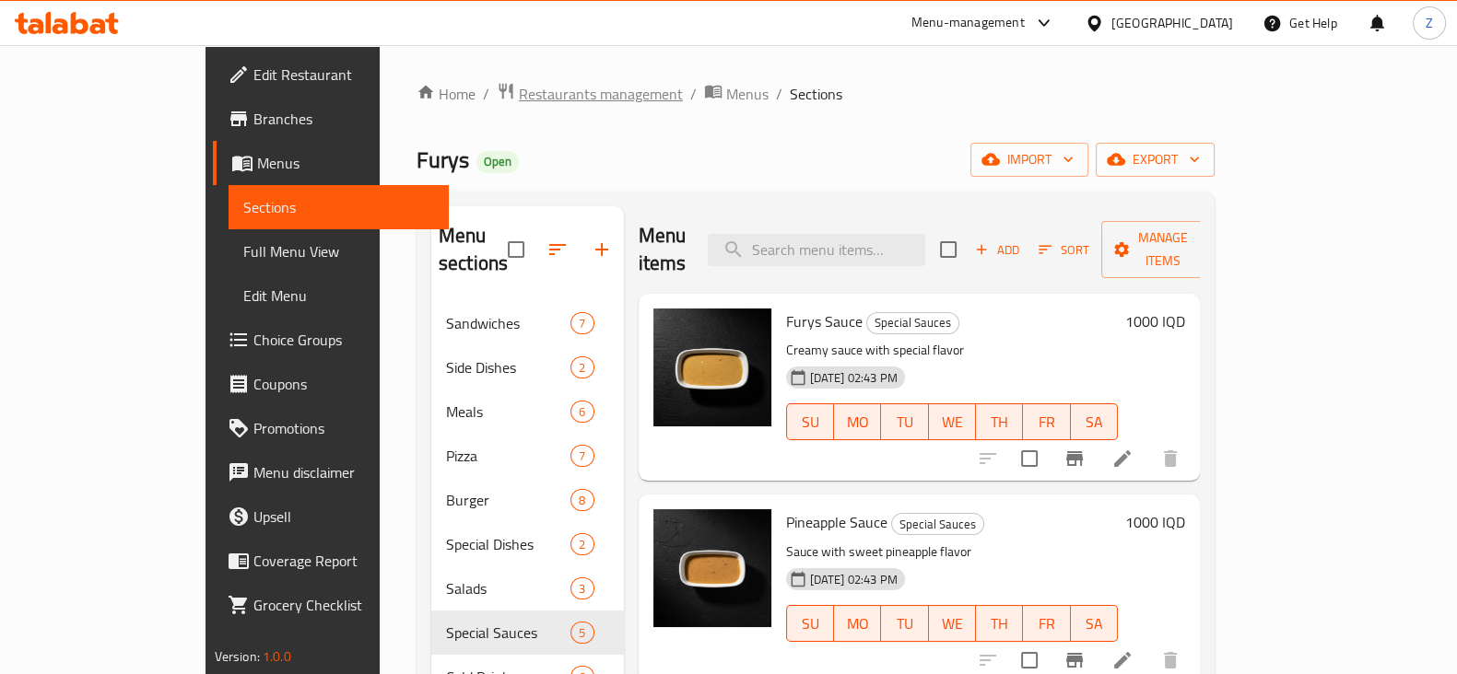
click at [519, 87] on span "Restaurants management" at bounding box center [601, 94] width 164 height 22
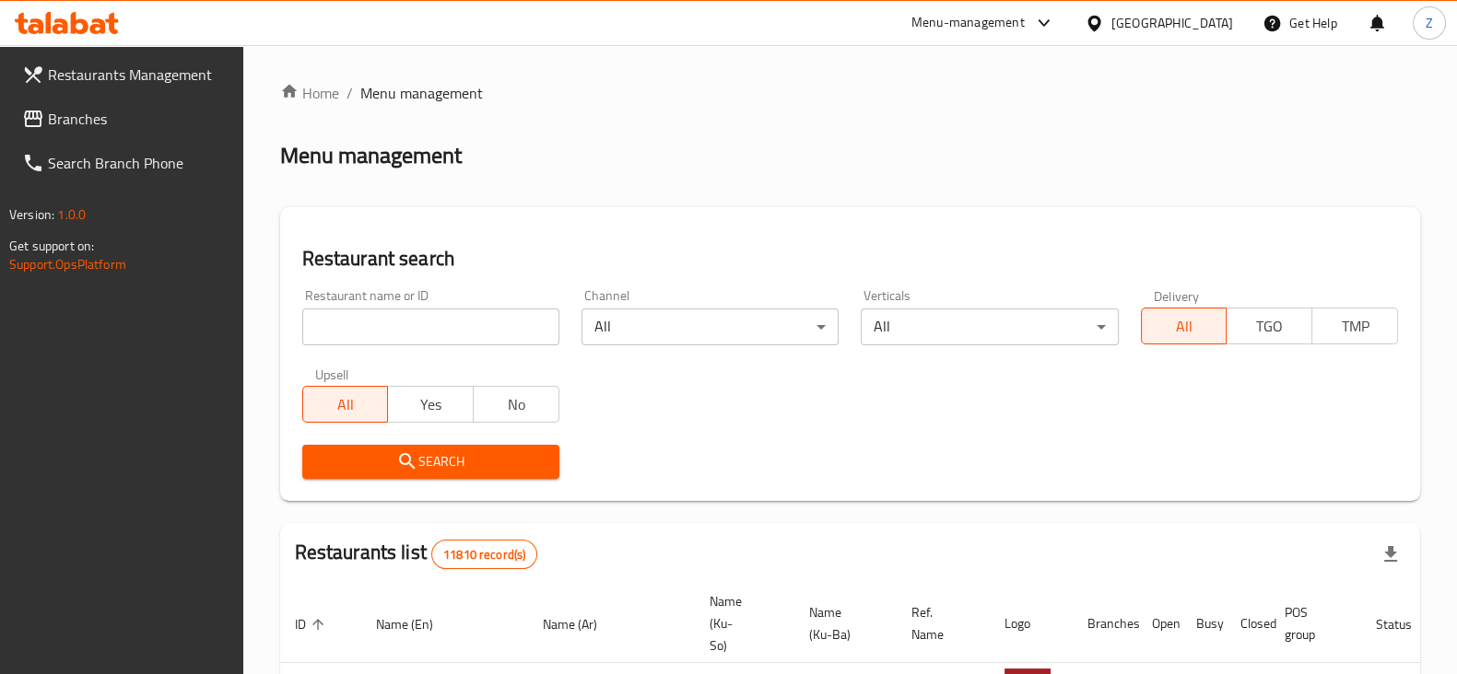
click at [458, 323] on div at bounding box center [728, 337] width 1457 height 674
click at [458, 323] on input "search" at bounding box center [430, 327] width 257 height 37
type input "Seven Fries"
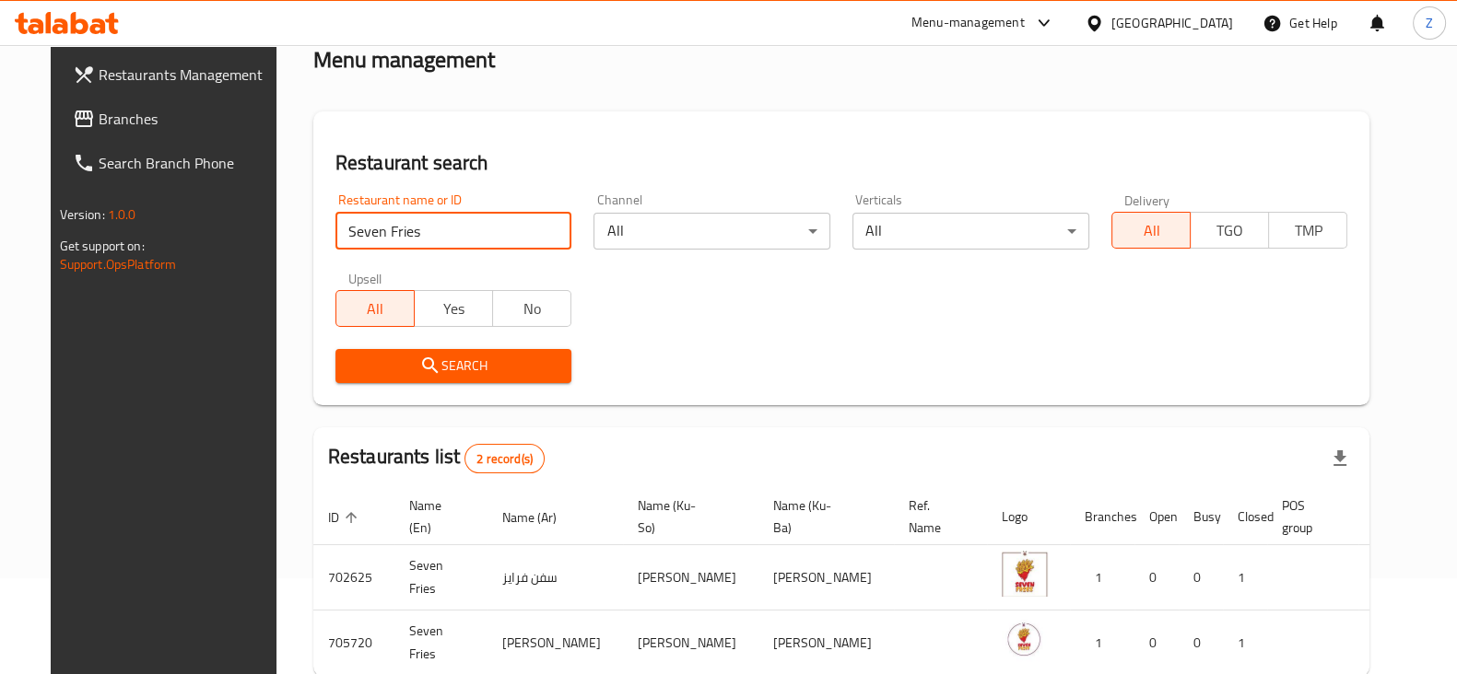
scroll to position [197, 0]
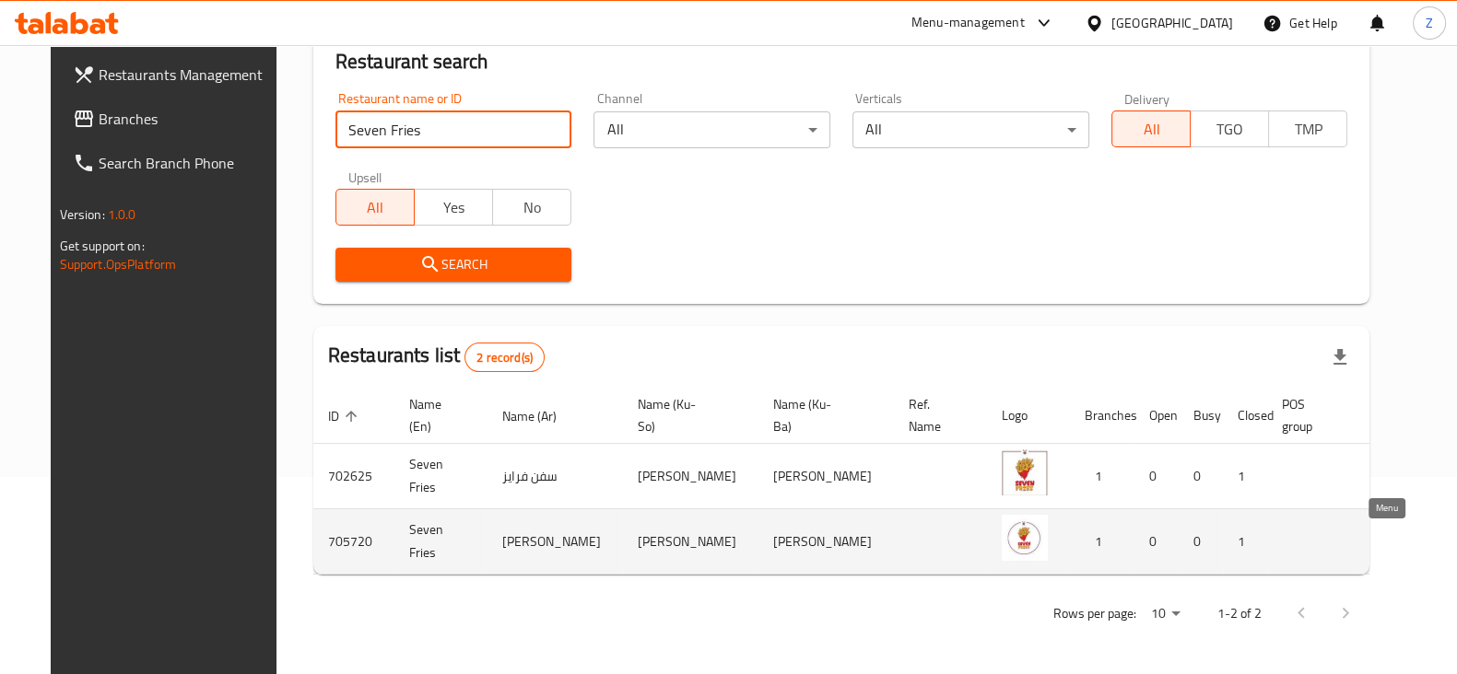
click at [1470, 548] on icon "enhanced table" at bounding box center [1480, 543] width 20 height 16
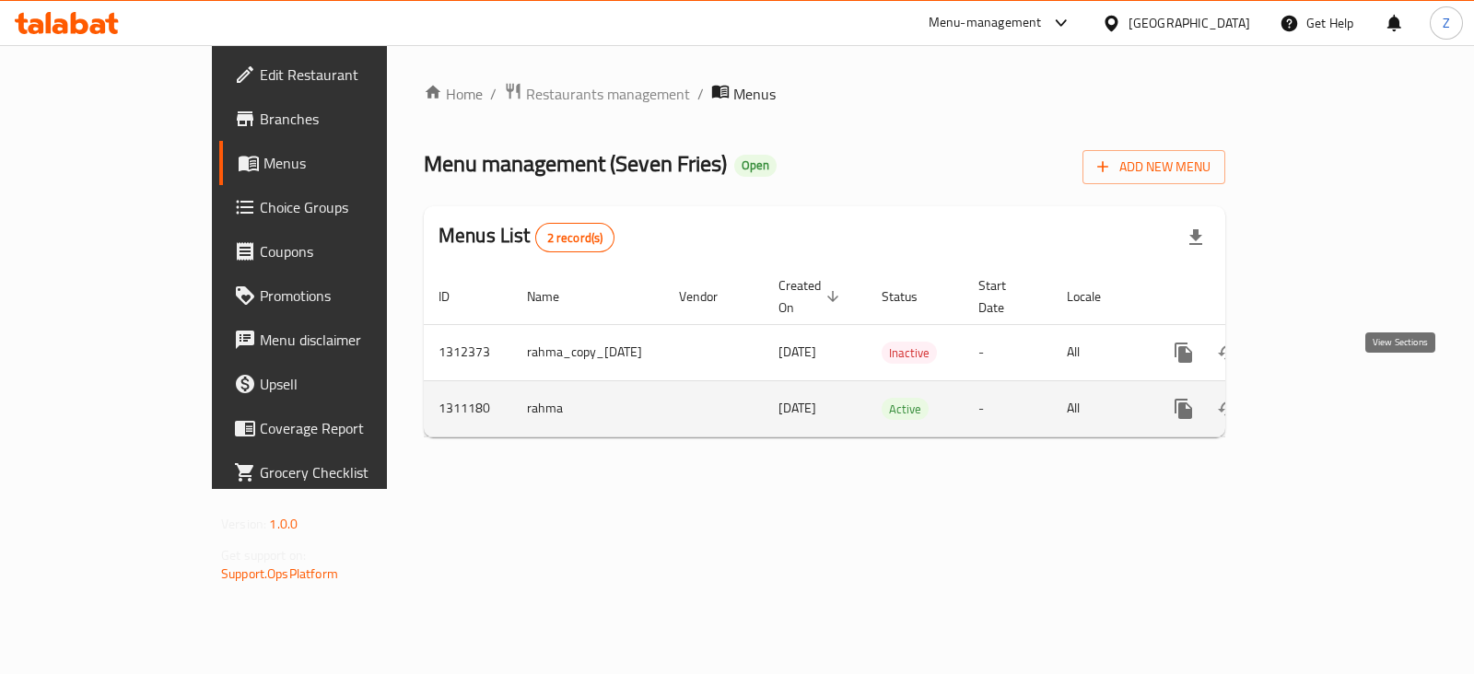
click at [1328, 398] on icon "enhanced table" at bounding box center [1317, 409] width 22 height 22
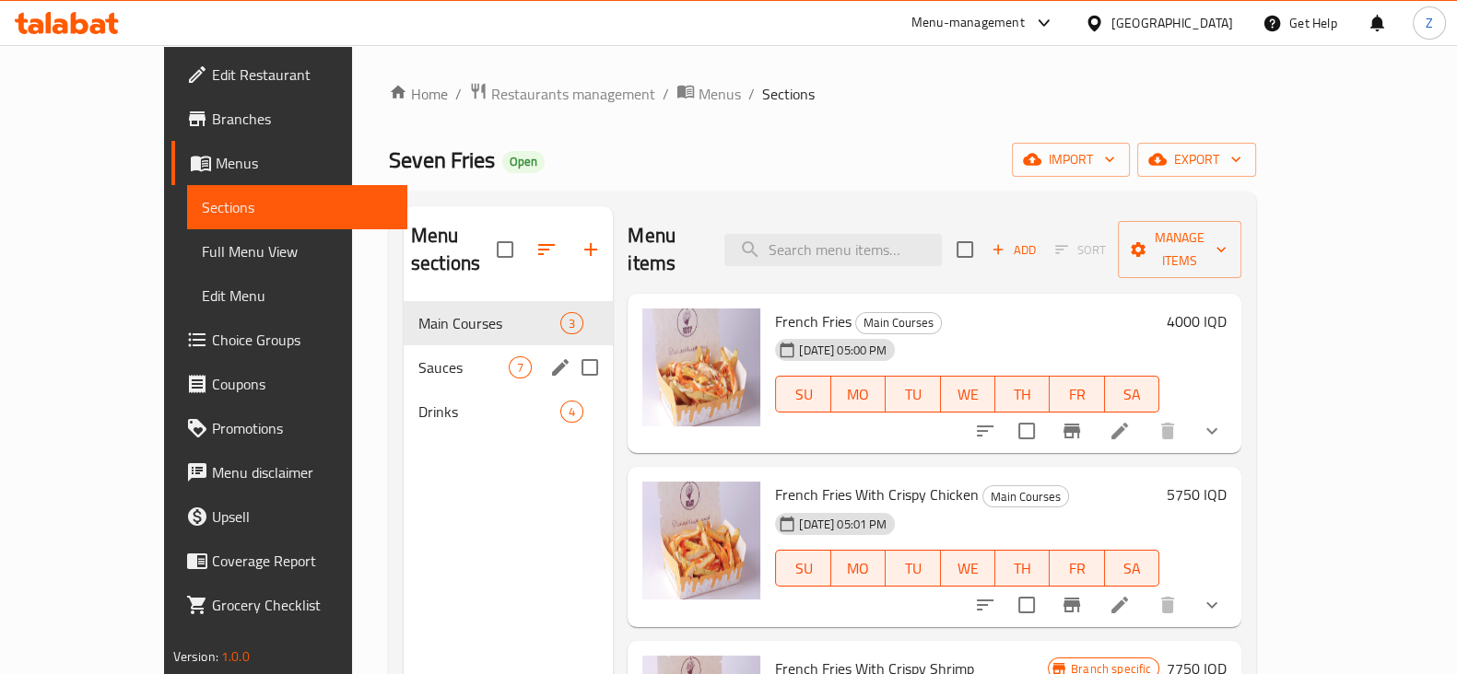
click at [404, 351] on div "Sauces 7" at bounding box center [508, 368] width 209 height 44
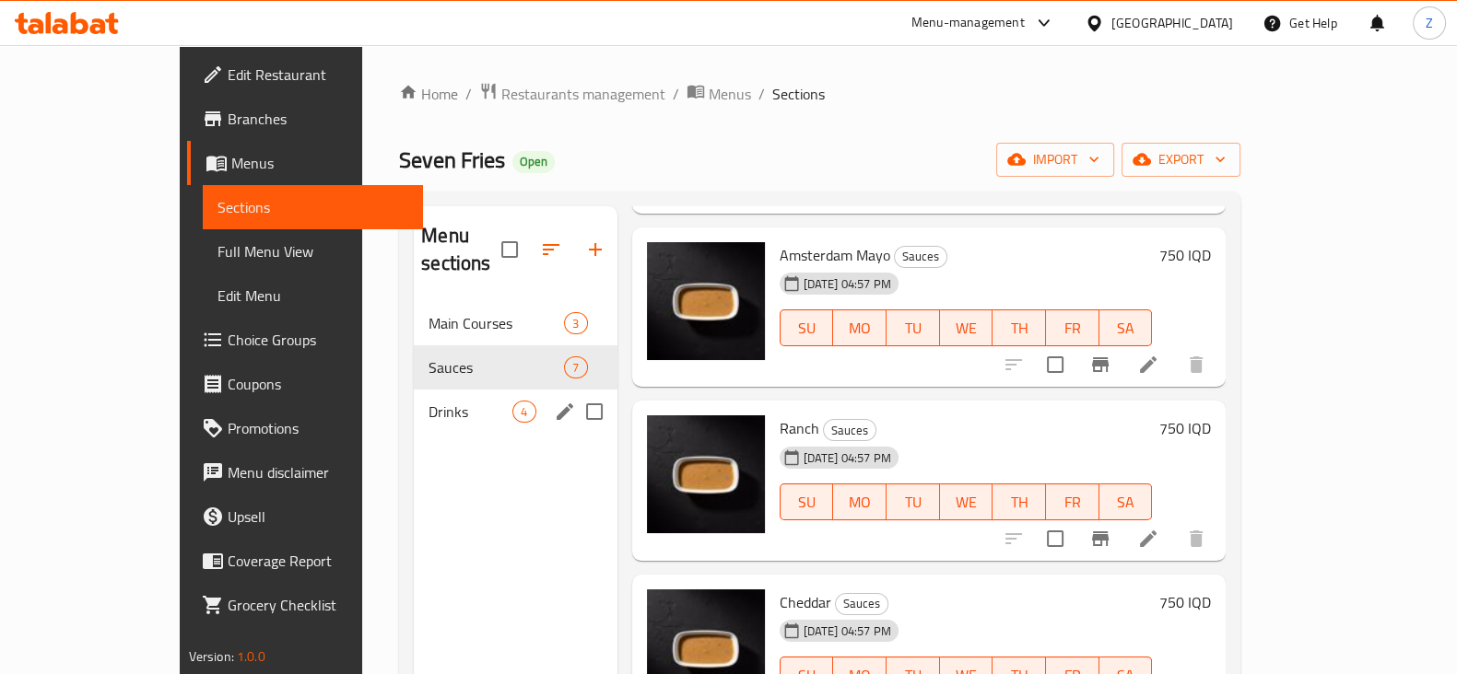
click at [428, 401] on span "Drinks" at bounding box center [470, 412] width 84 height 22
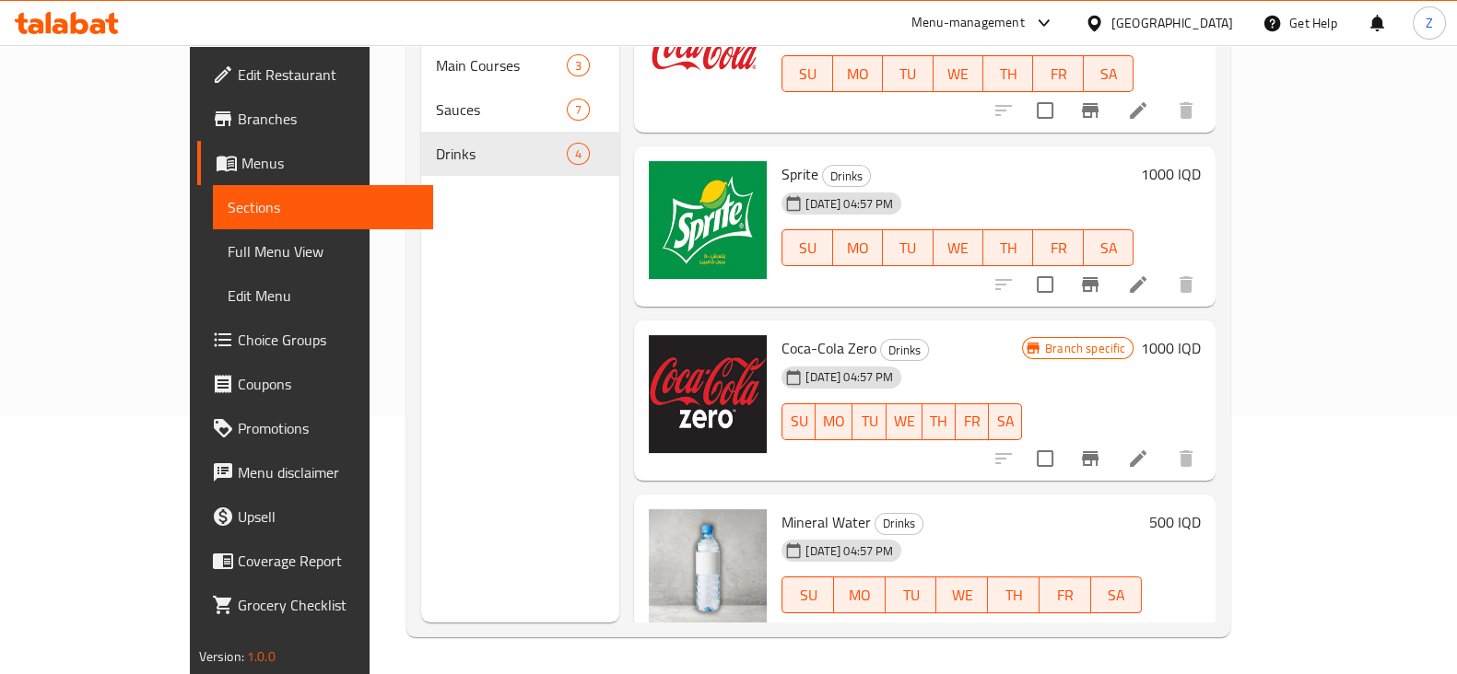
scroll to position [66, 0]
